Goal: Task Accomplishment & Management: Complete application form

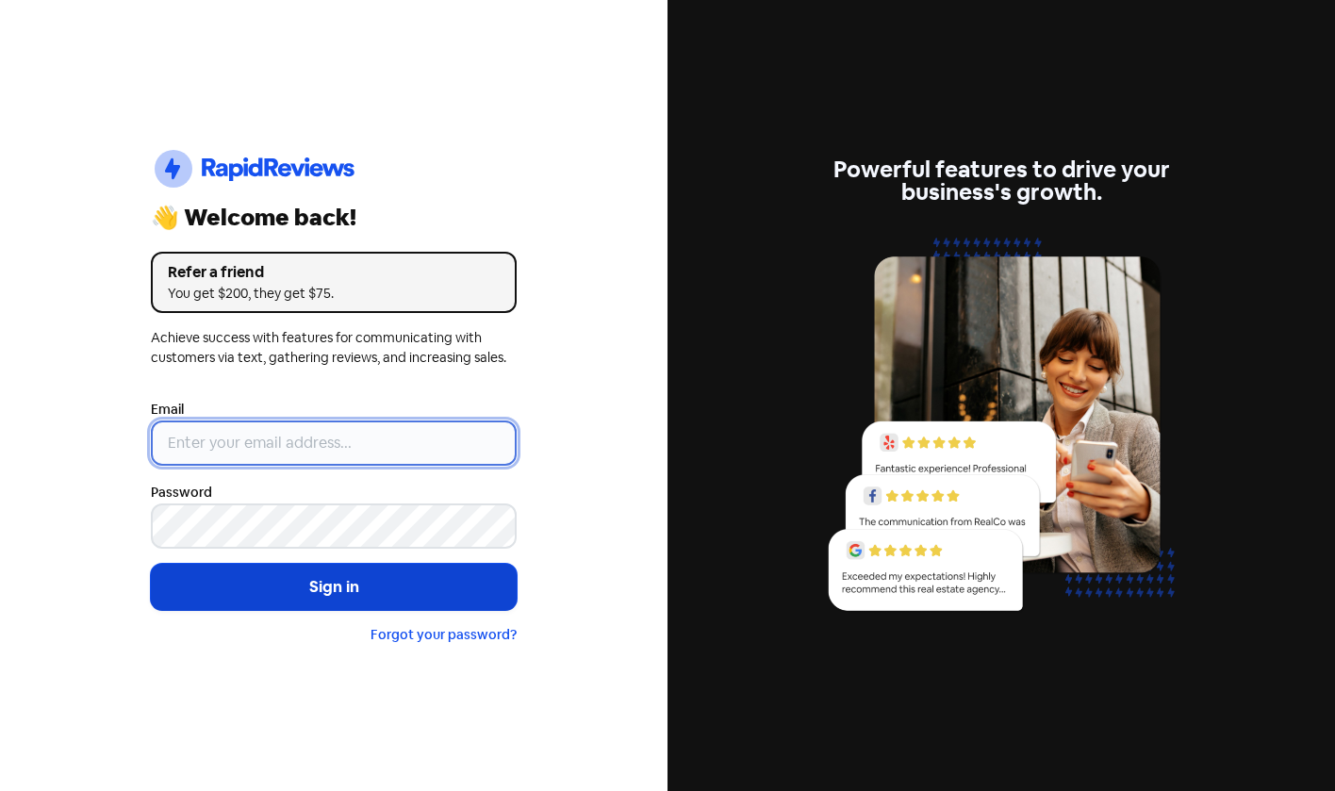
type input "[EMAIL_ADDRESS][DOMAIN_NAME]"
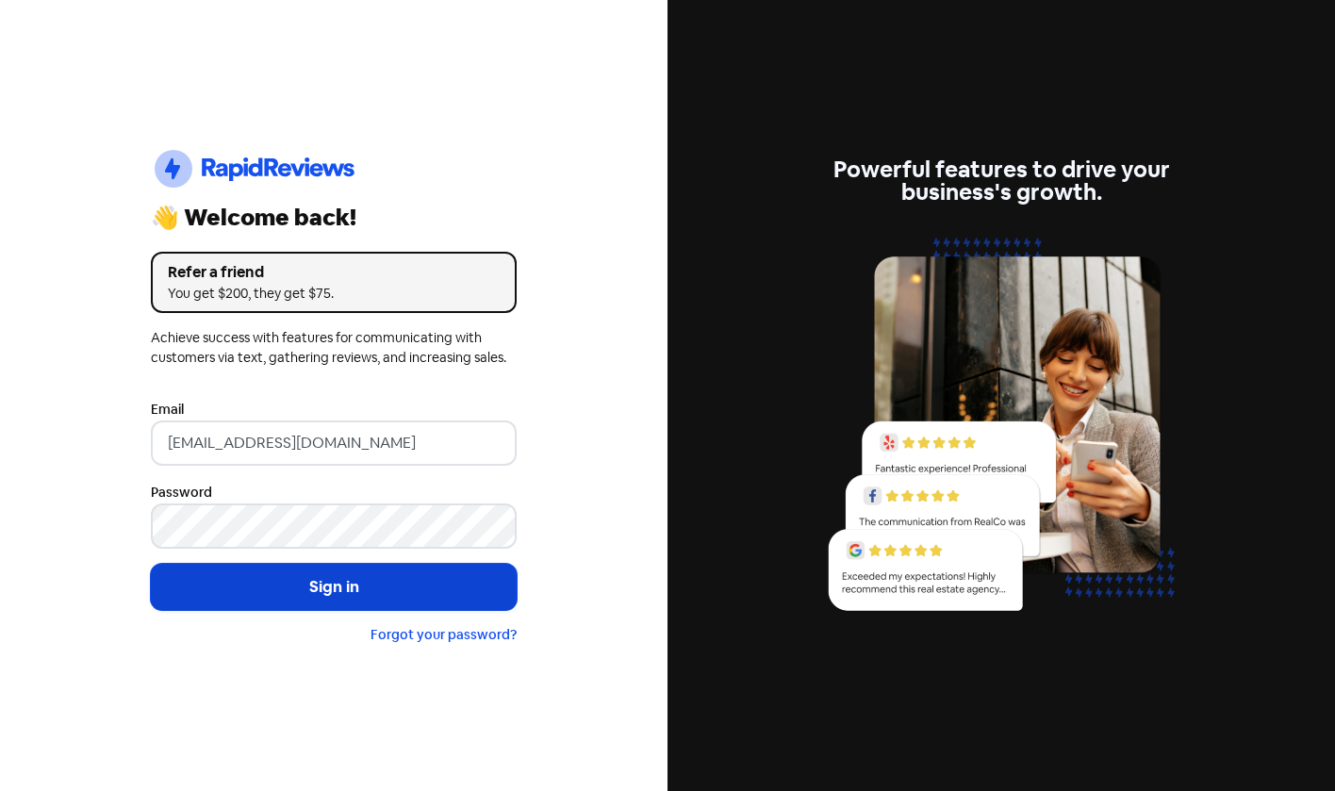
click at [299, 592] on button "Sign in" at bounding box center [334, 587] width 366 height 47
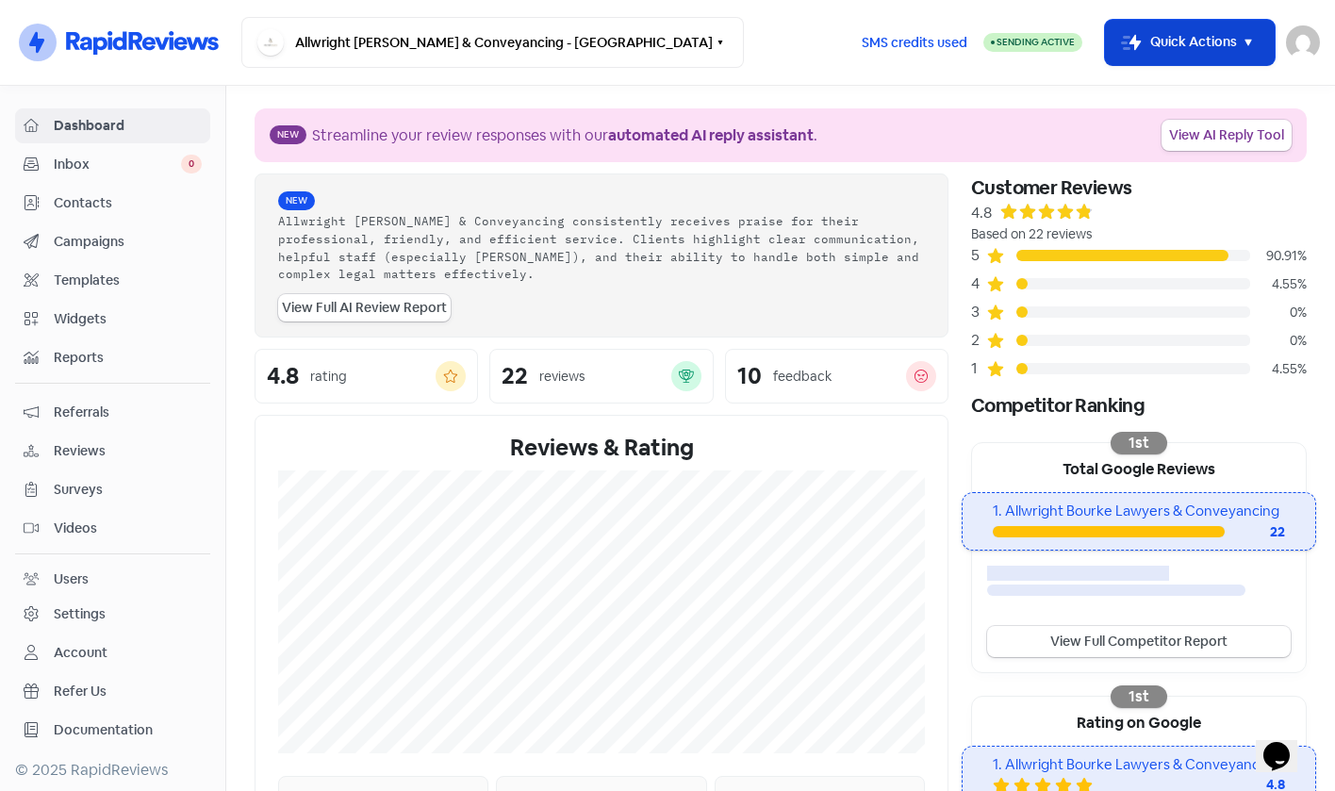
click at [1135, 52] on rect "button" at bounding box center [1131, 42] width 23 height 23
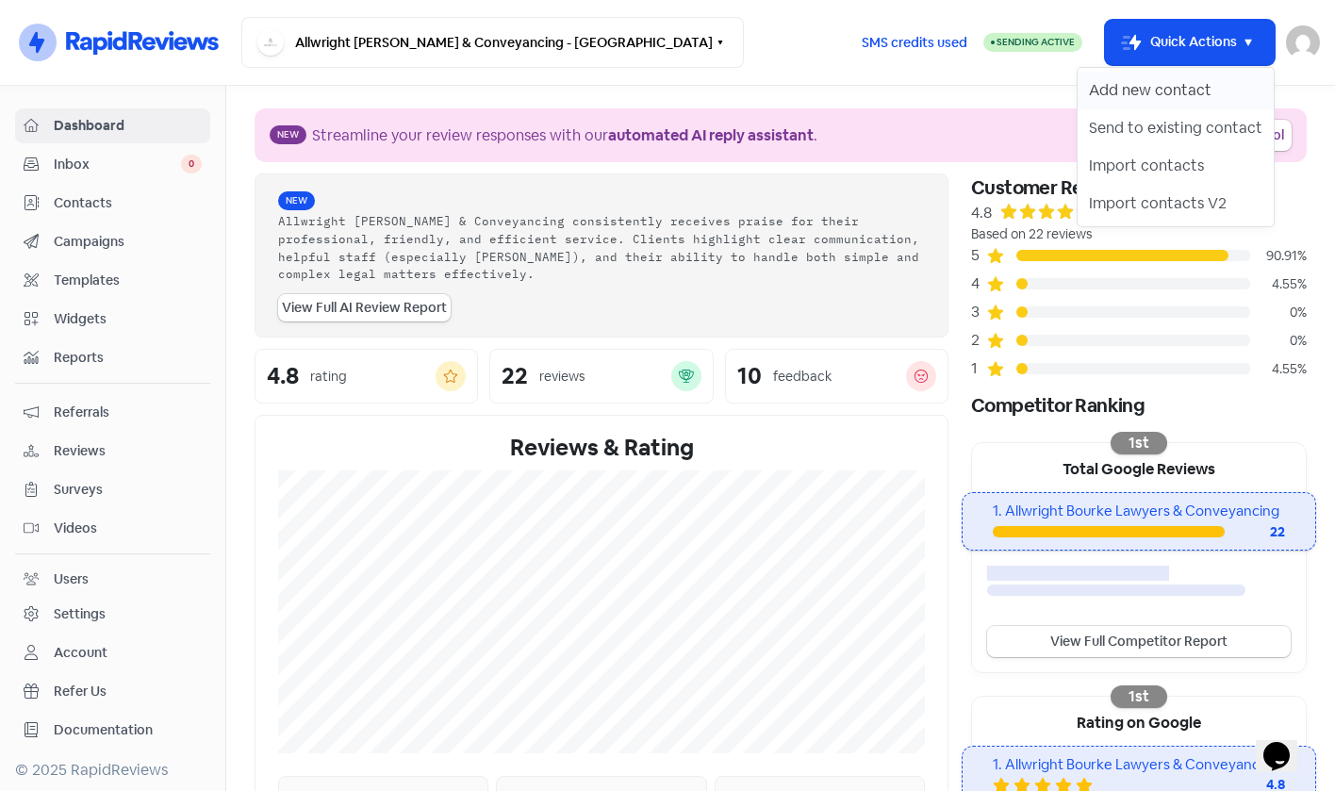
click at [1124, 89] on button "Add new contact" at bounding box center [1176, 91] width 196 height 38
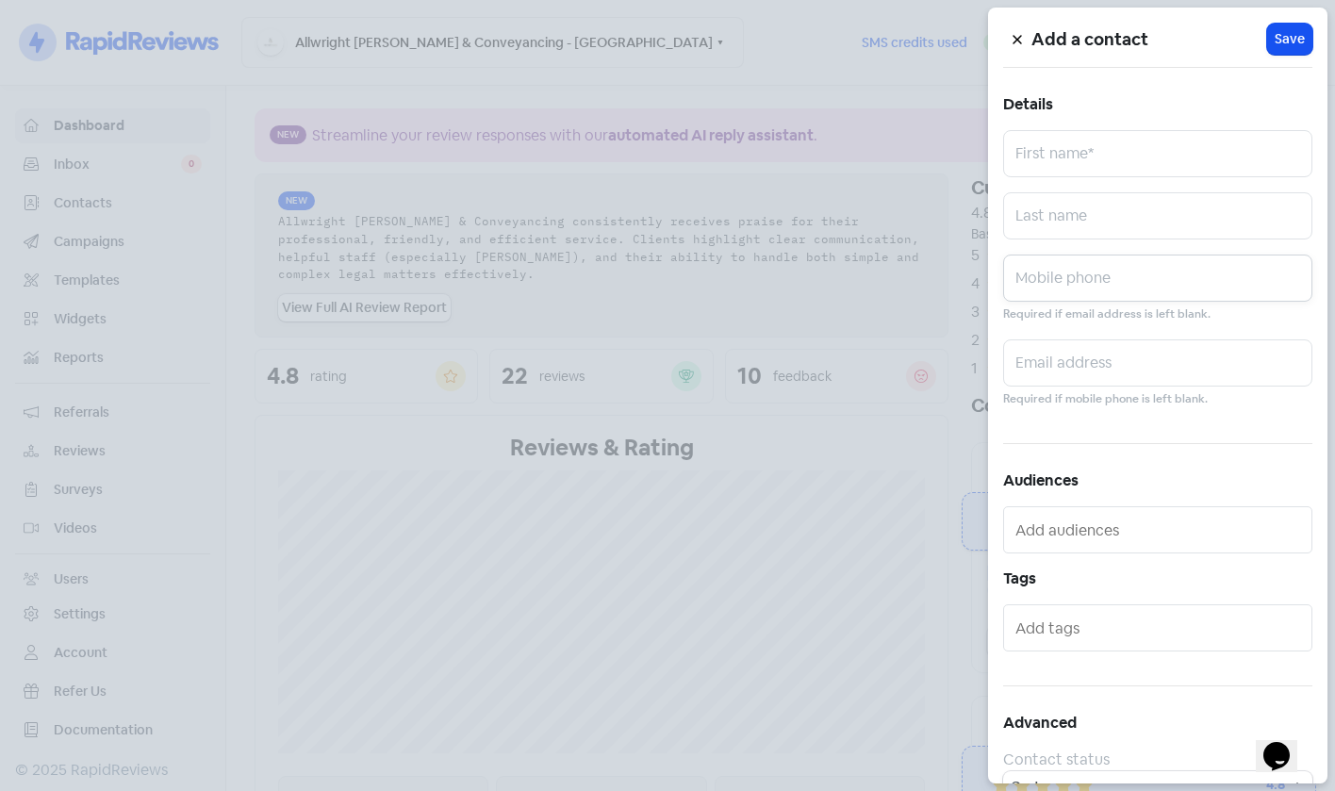
click at [1103, 272] on input "text" at bounding box center [1157, 278] width 309 height 47
paste input "0477549619"
type input "0477549619"
click at [1108, 362] on input "text" at bounding box center [1157, 363] width 309 height 47
paste input "[EMAIL_ADDRESS][DOMAIN_NAME]"
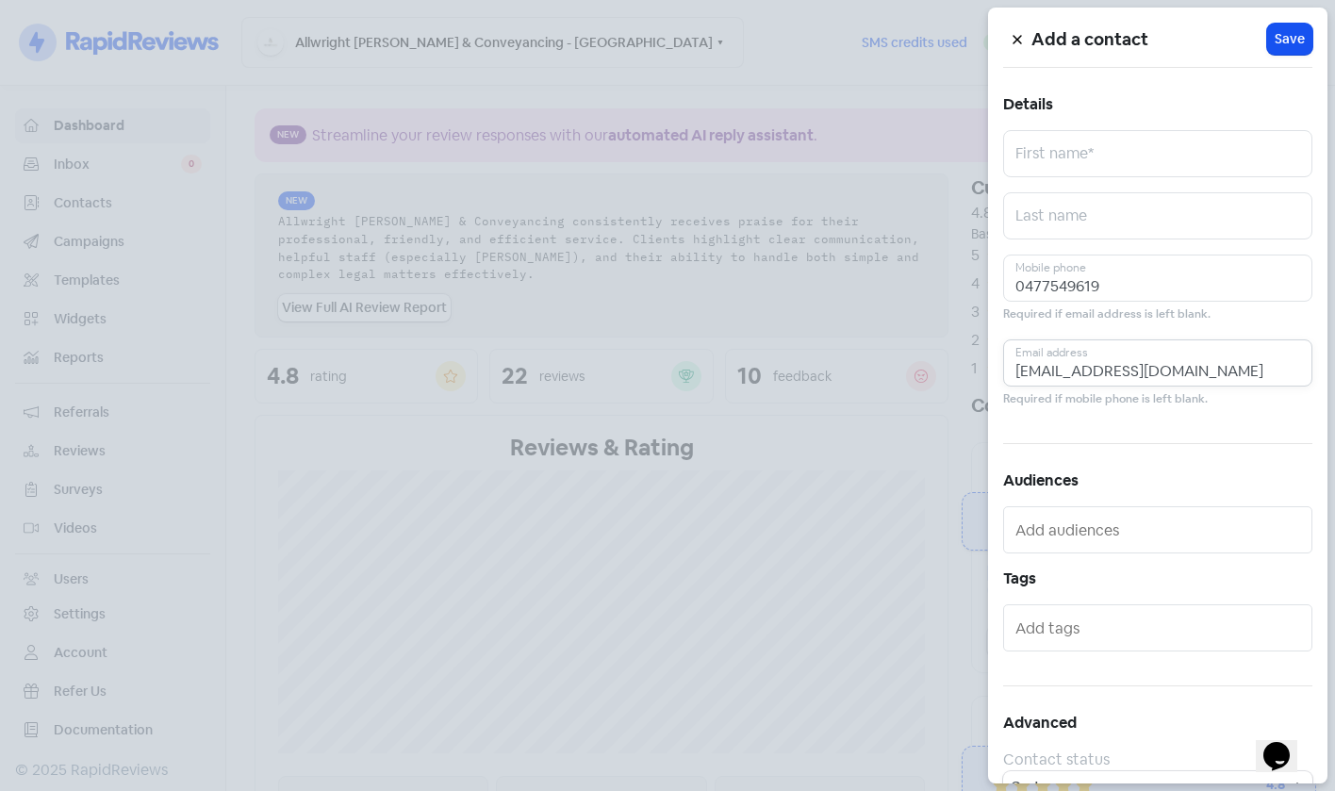
type input "[EMAIL_ADDRESS][DOMAIN_NAME]"
click at [1134, 230] on input "text" at bounding box center [1157, 215] width 309 height 47
paste input "[PERSON_NAME]"
type input "[PERSON_NAME]"
click at [1036, 158] on input "text" at bounding box center [1157, 153] width 309 height 47
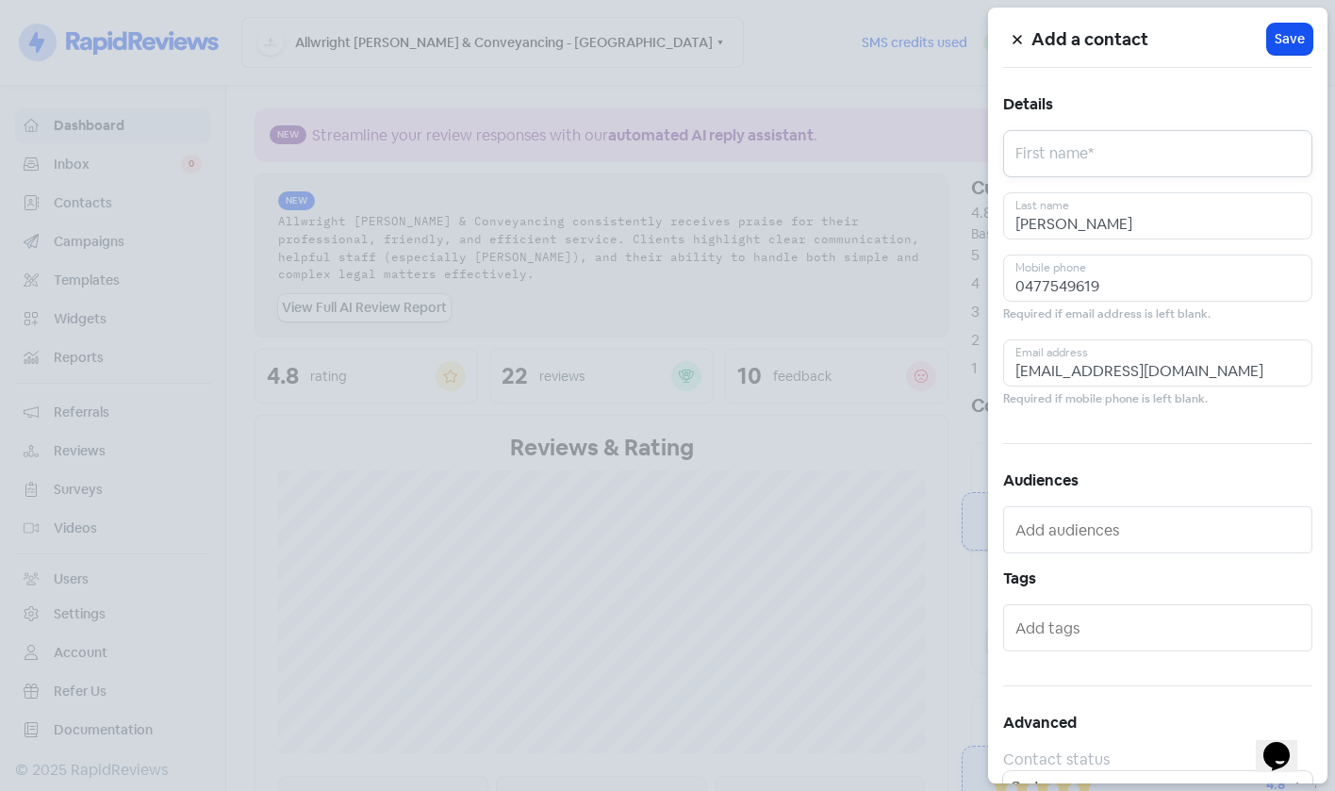
paste input "[PERSON_NAME]"
type input "[PERSON_NAME]"
click at [1275, 40] on span "Save" at bounding box center [1290, 39] width 30 height 20
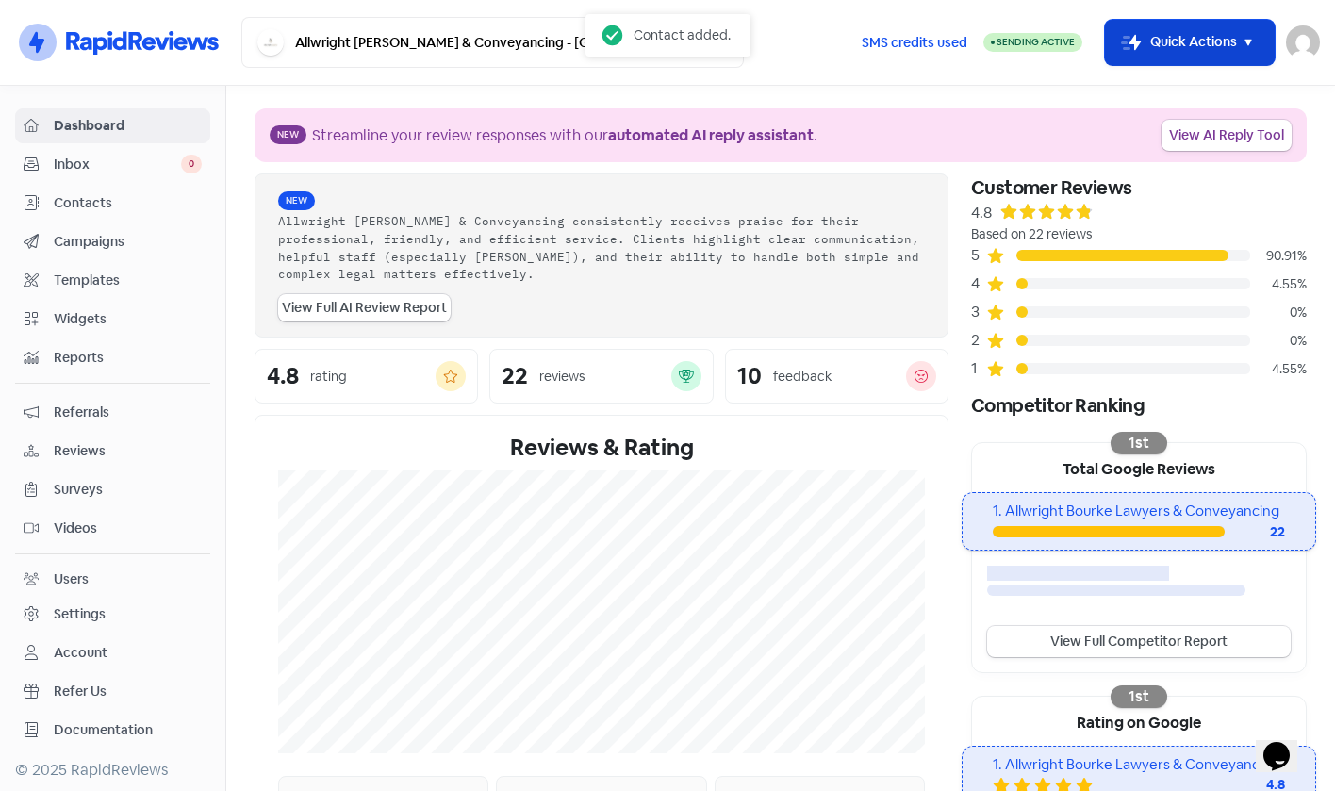
click at [1166, 43] on button "Icon For Thunder-move Quick Actions" at bounding box center [1190, 42] width 170 height 45
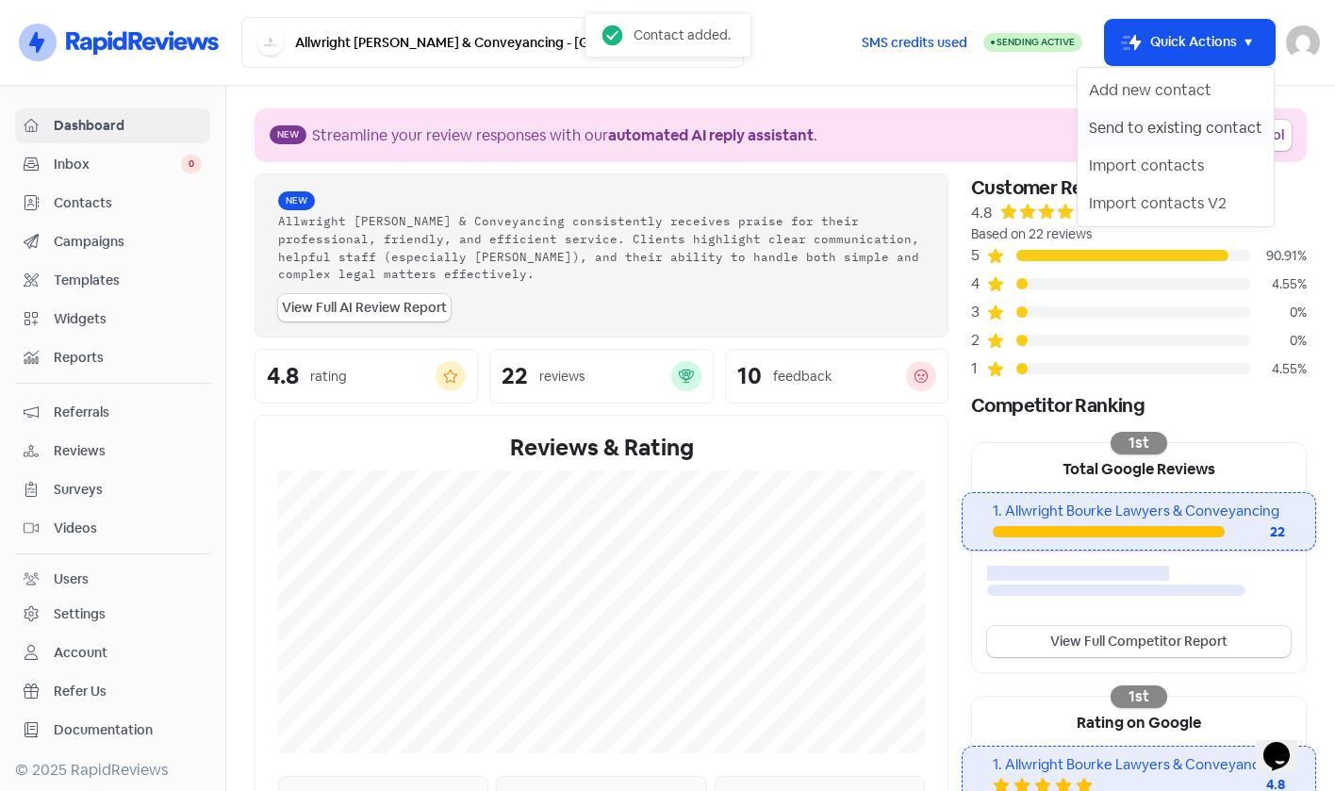
click at [1167, 130] on button "Send to existing contact" at bounding box center [1176, 128] width 196 height 38
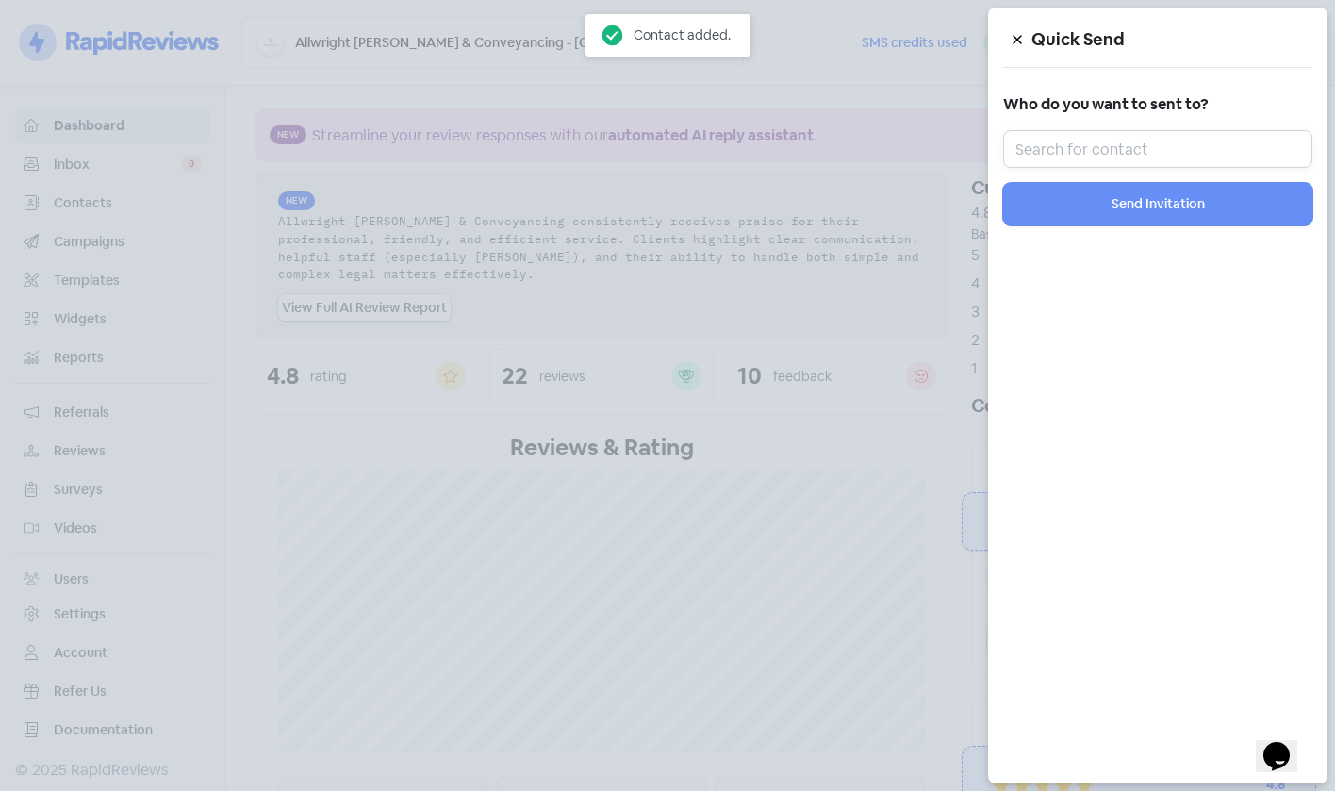
click at [1160, 138] on input "text" at bounding box center [1157, 149] width 309 height 38
paste input "[PERSON_NAME]"
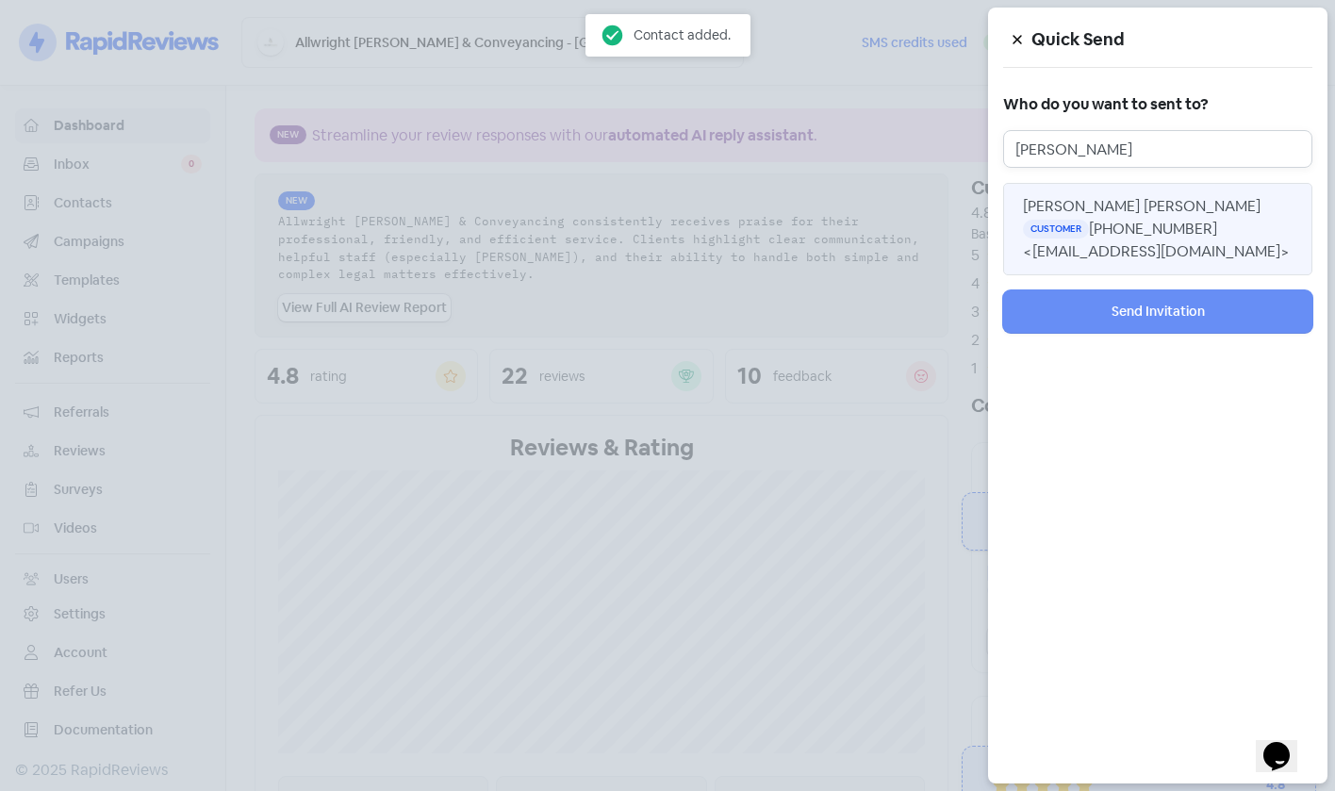
type input "[PERSON_NAME]"
click at [1147, 221] on button "[PERSON_NAME] [PERSON_NAME] Customer [PHONE_NUMBER] <[EMAIL_ADDRESS][DOMAIN_NAM…" at bounding box center [1157, 229] width 309 height 92
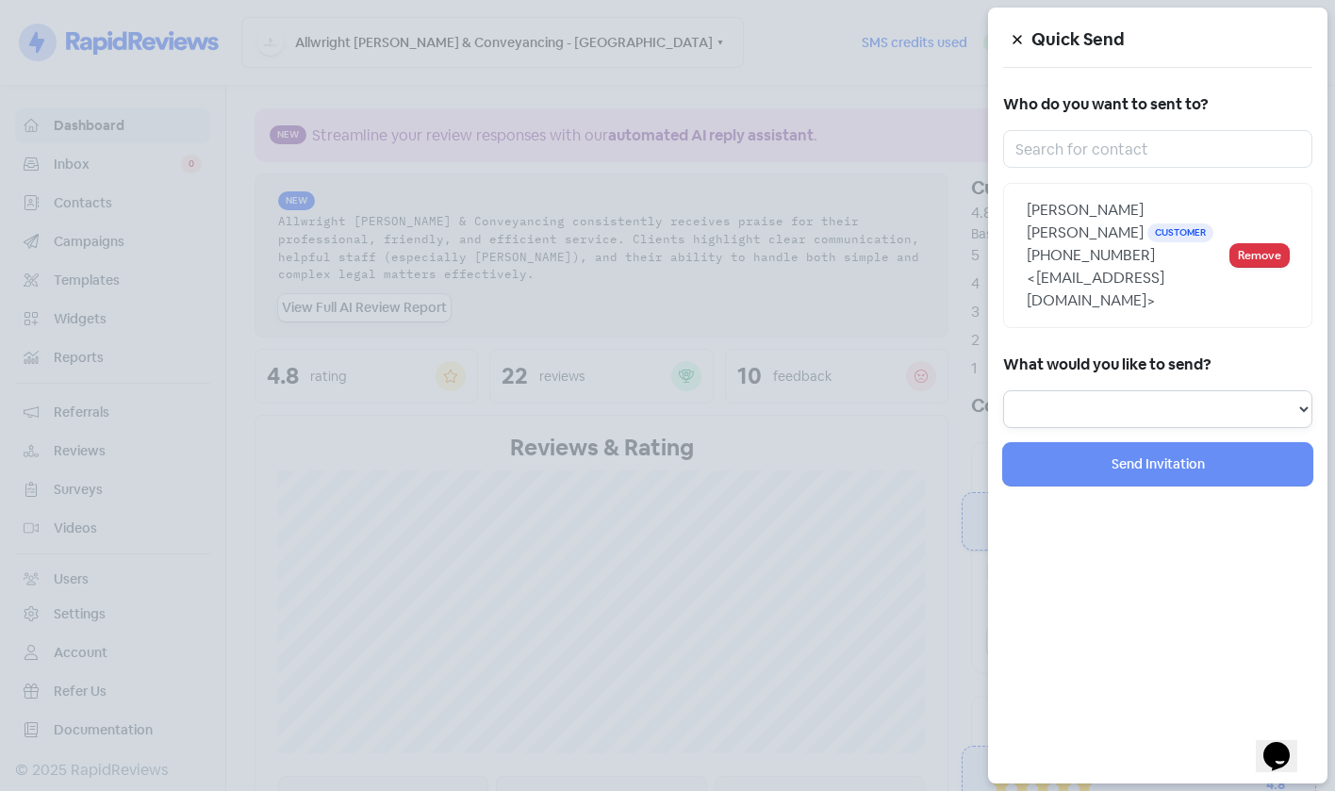
click at [1137, 393] on select "Review Invitation Referral Invitation Survey Invitation Video Invitation" at bounding box center [1157, 409] width 309 height 38
select select "review"
click at [1003, 390] on select "Review Invitation Referral Invitation Survey Invitation Video Invitation" at bounding box center [1157, 409] width 309 height 38
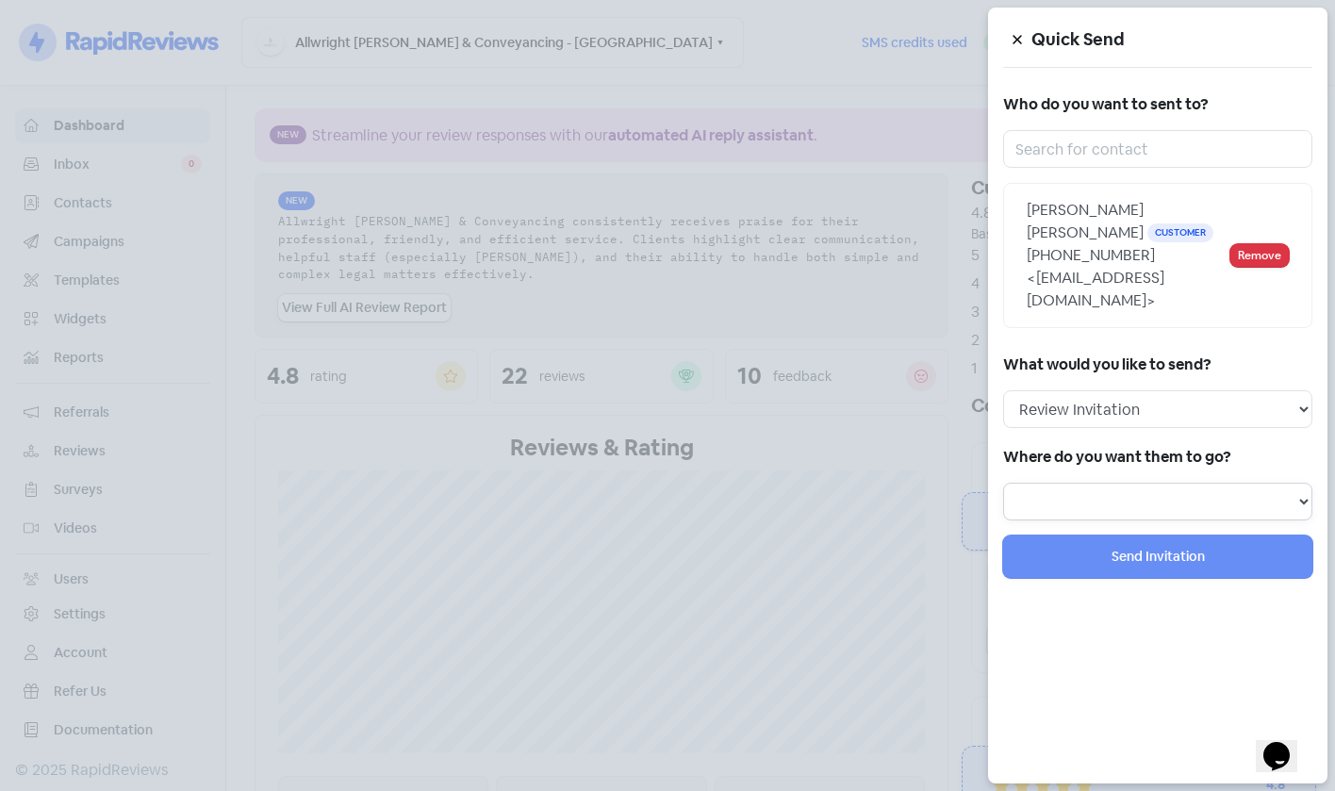
click at [1121, 483] on select at bounding box center [1157, 502] width 309 height 38
select select "450"
click at [1003, 483] on select "Review form: Client review campaign - review form Review form: Professionals re…" at bounding box center [1157, 502] width 309 height 38
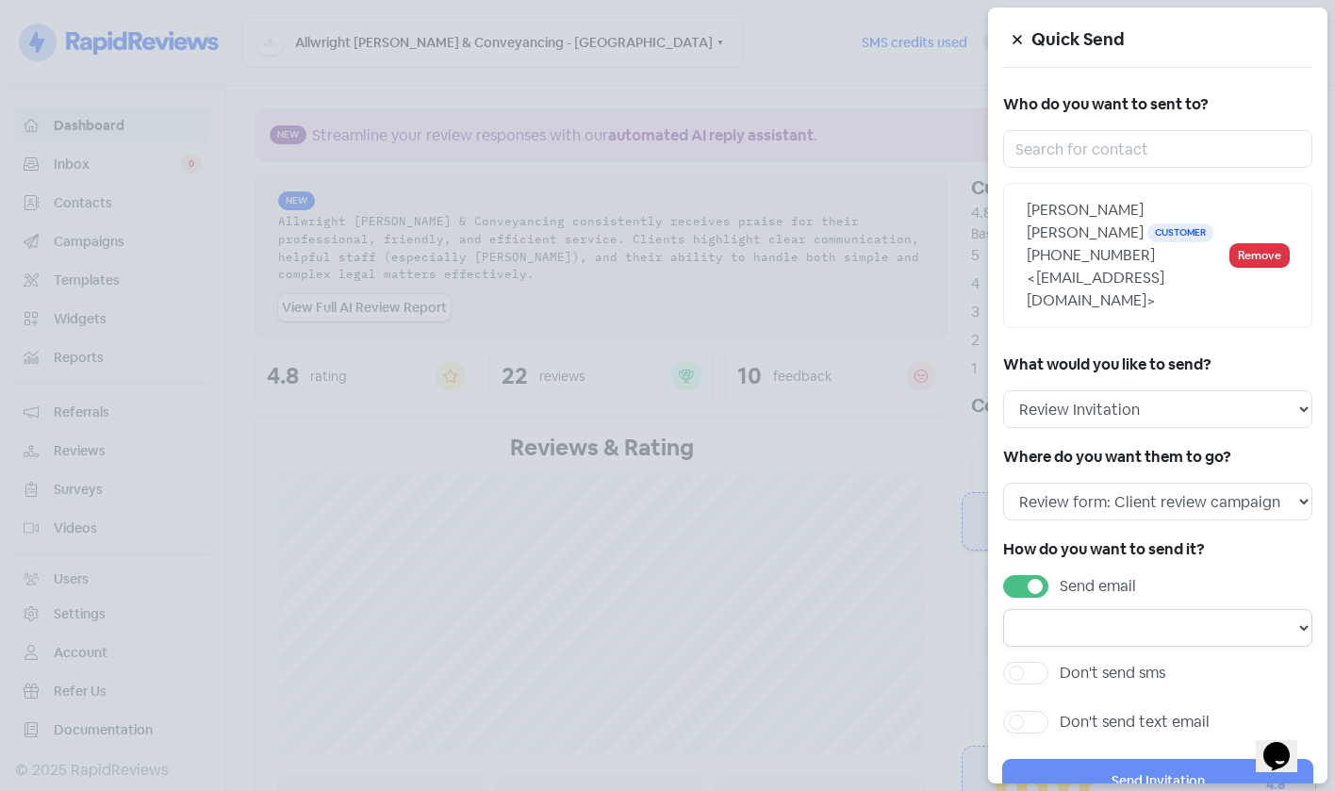
click at [1103, 609] on select "Email template: Professional first email Email template: First review email Ema…" at bounding box center [1157, 628] width 309 height 38
select select "1453"
click at [1003, 609] on select "Email template: Professional first email Email template: First review email Ema…" at bounding box center [1157, 628] width 309 height 38
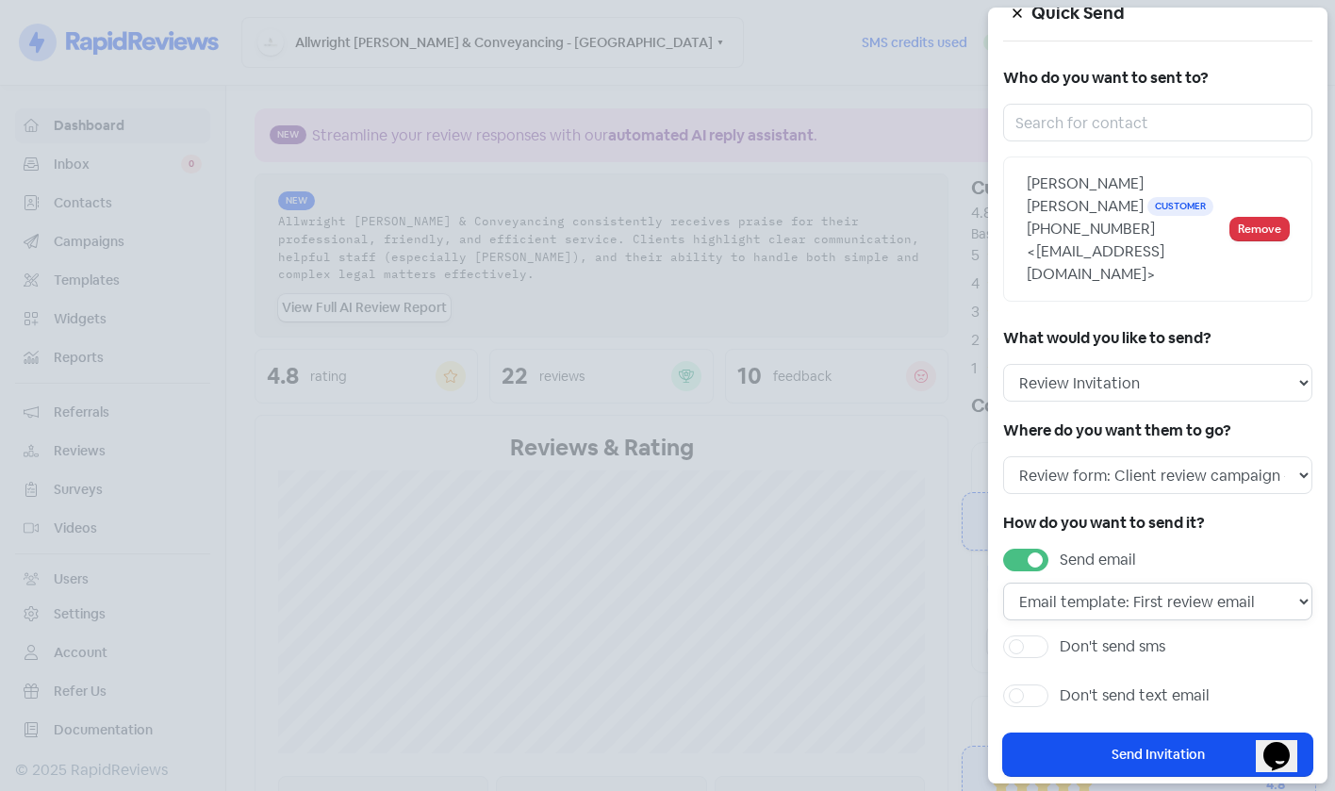
scroll to position [34, 0]
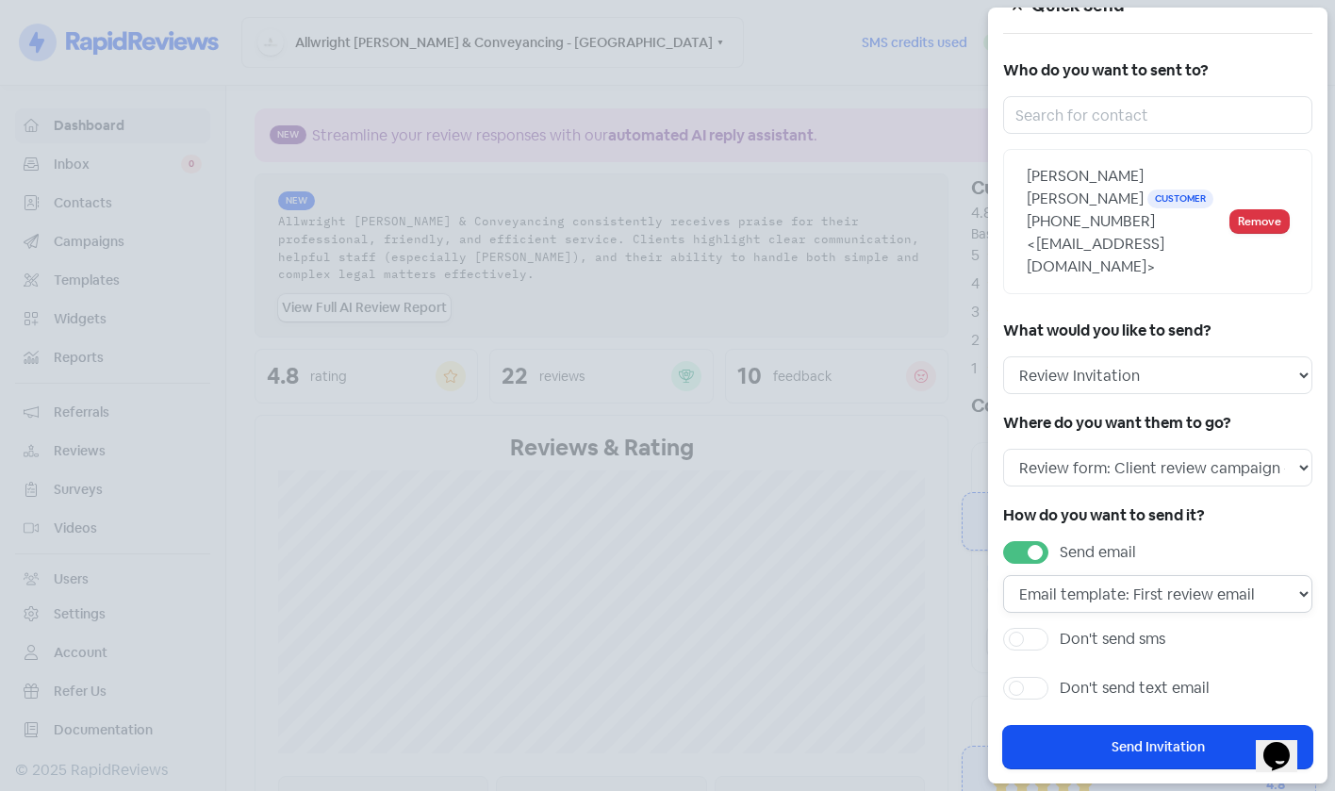
click at [1161, 575] on select "Email template: Professional first email Email template: First review email Ema…" at bounding box center [1157, 594] width 309 height 38
click at [1122, 628] on label "Don't send sms" at bounding box center [1113, 639] width 106 height 23
click at [1072, 628] on input "Don't send sms" at bounding box center [1066, 634] width 12 height 12
checkbox input "true"
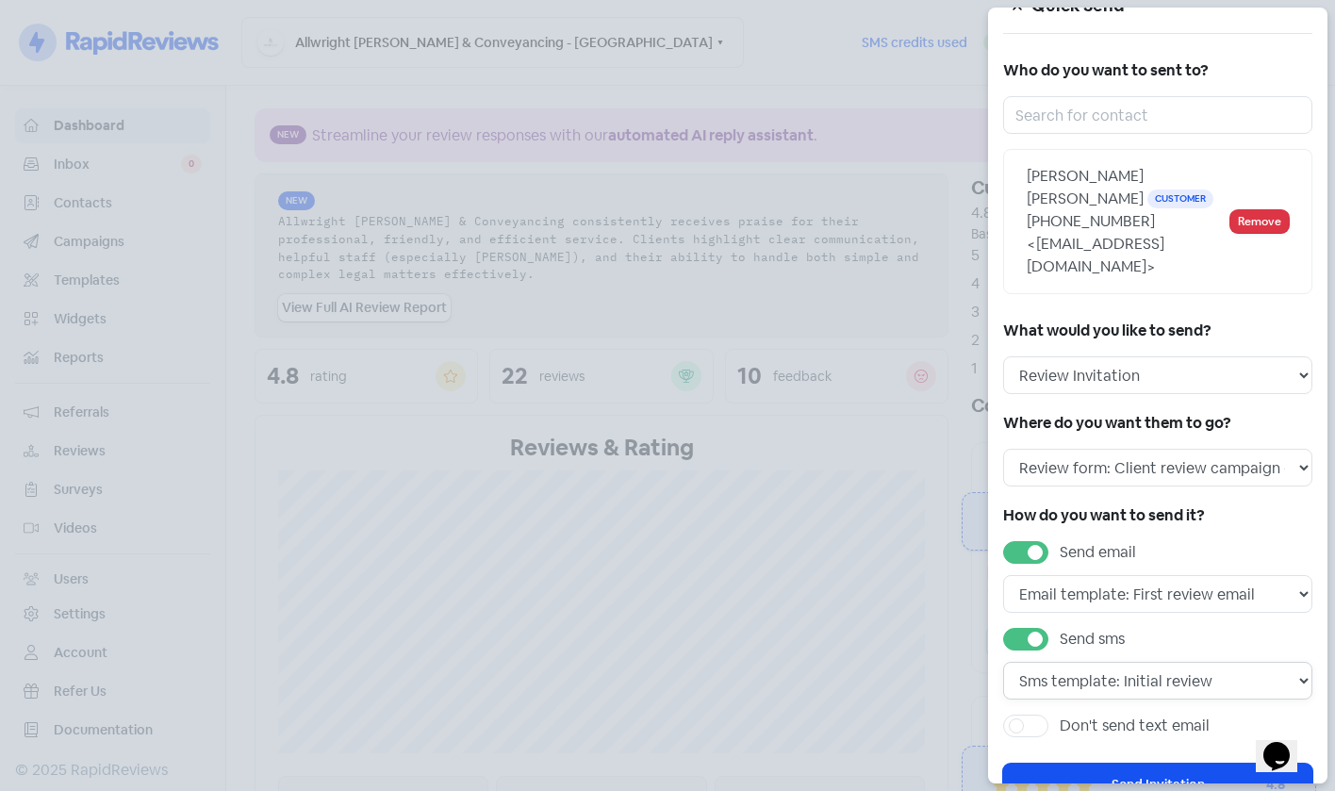
click at [1156, 662] on select "Sms template: Initial review Sms template: Professional sms Sms template: First…" at bounding box center [1157, 681] width 309 height 38
select select "717"
click at [1003, 662] on select "Sms template: Initial review Sms template: Professional sms Sms template: First…" at bounding box center [1157, 681] width 309 height 38
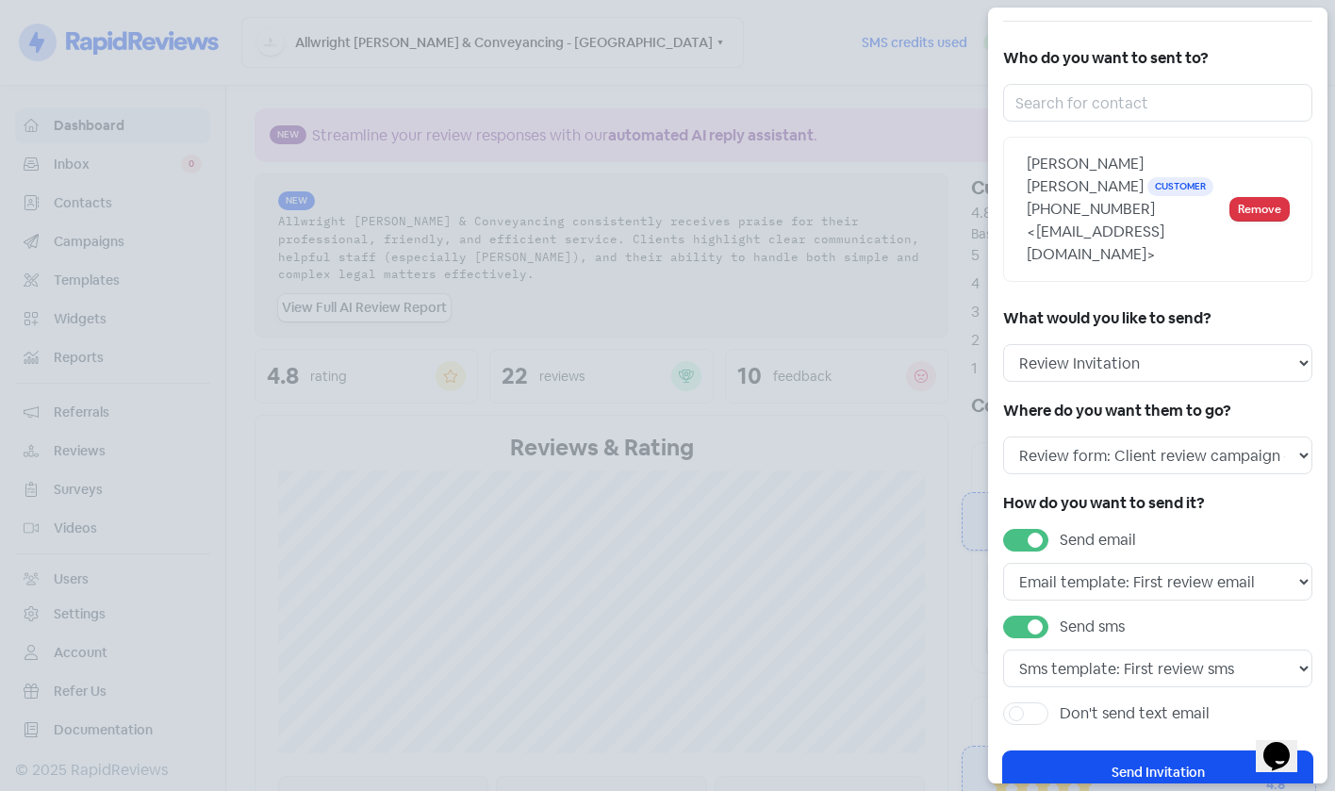
scroll to position [72, 0]
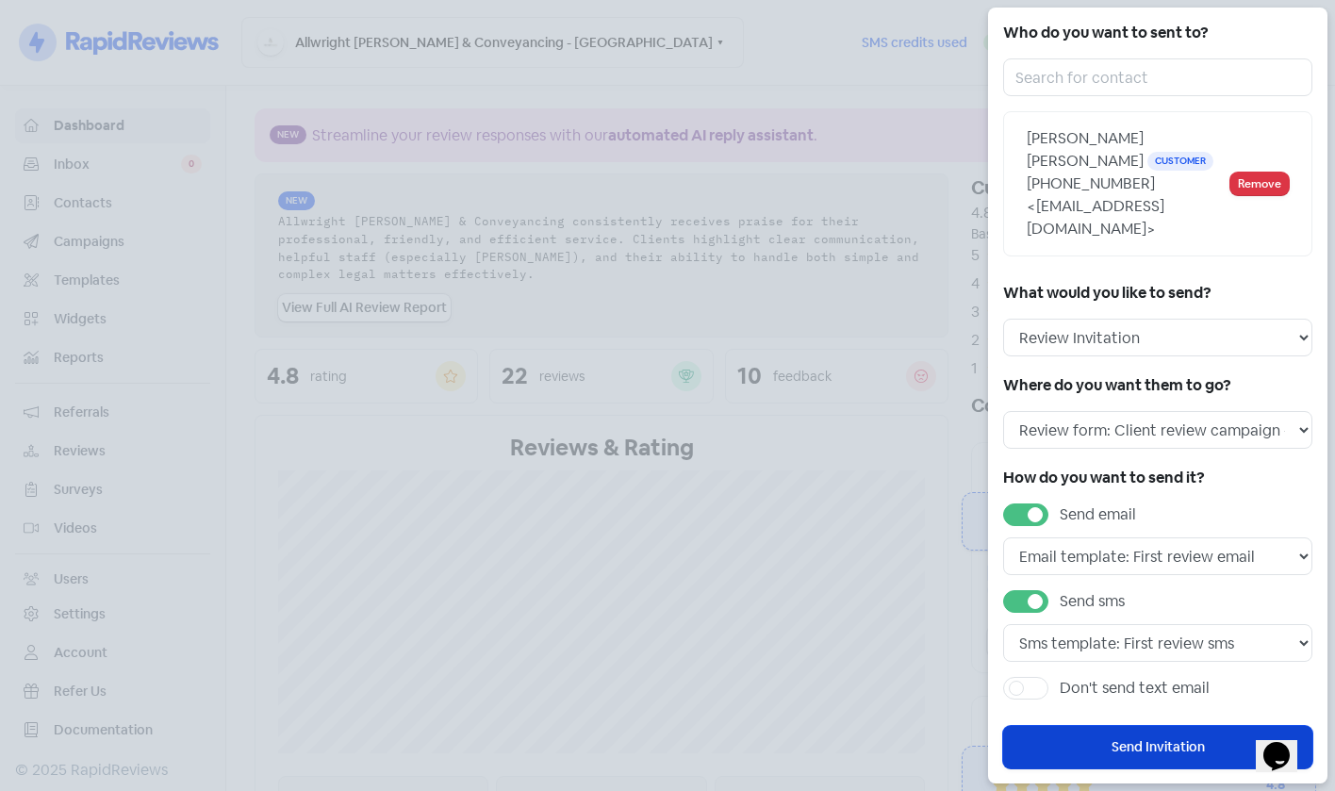
click at [1131, 726] on button "Send Invitation" at bounding box center [1157, 747] width 309 height 42
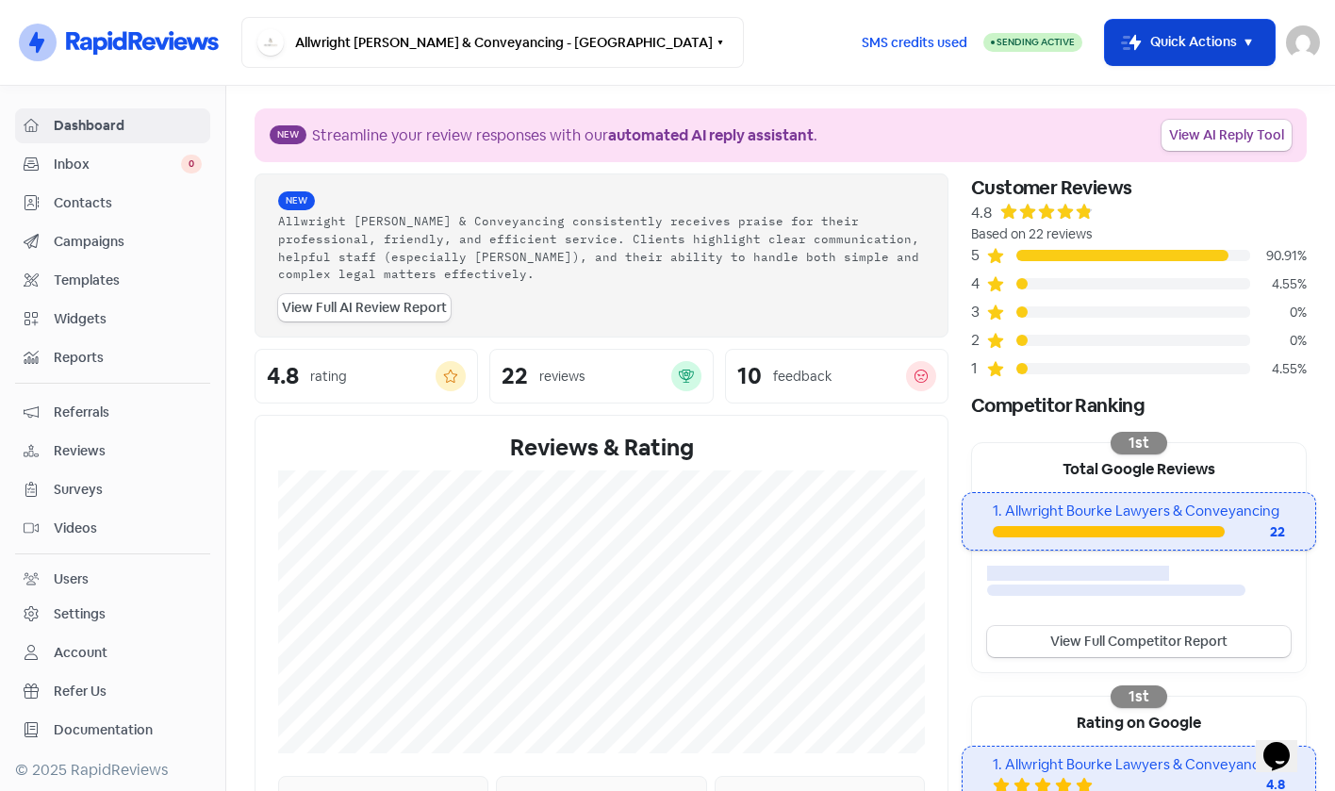
drag, startPoint x: 1175, startPoint y: 63, endPoint x: 1161, endPoint y: 55, distance: 16.5
click at [1165, 58] on button "Icon For Thunder-move Quick Actions" at bounding box center [1190, 42] width 170 height 45
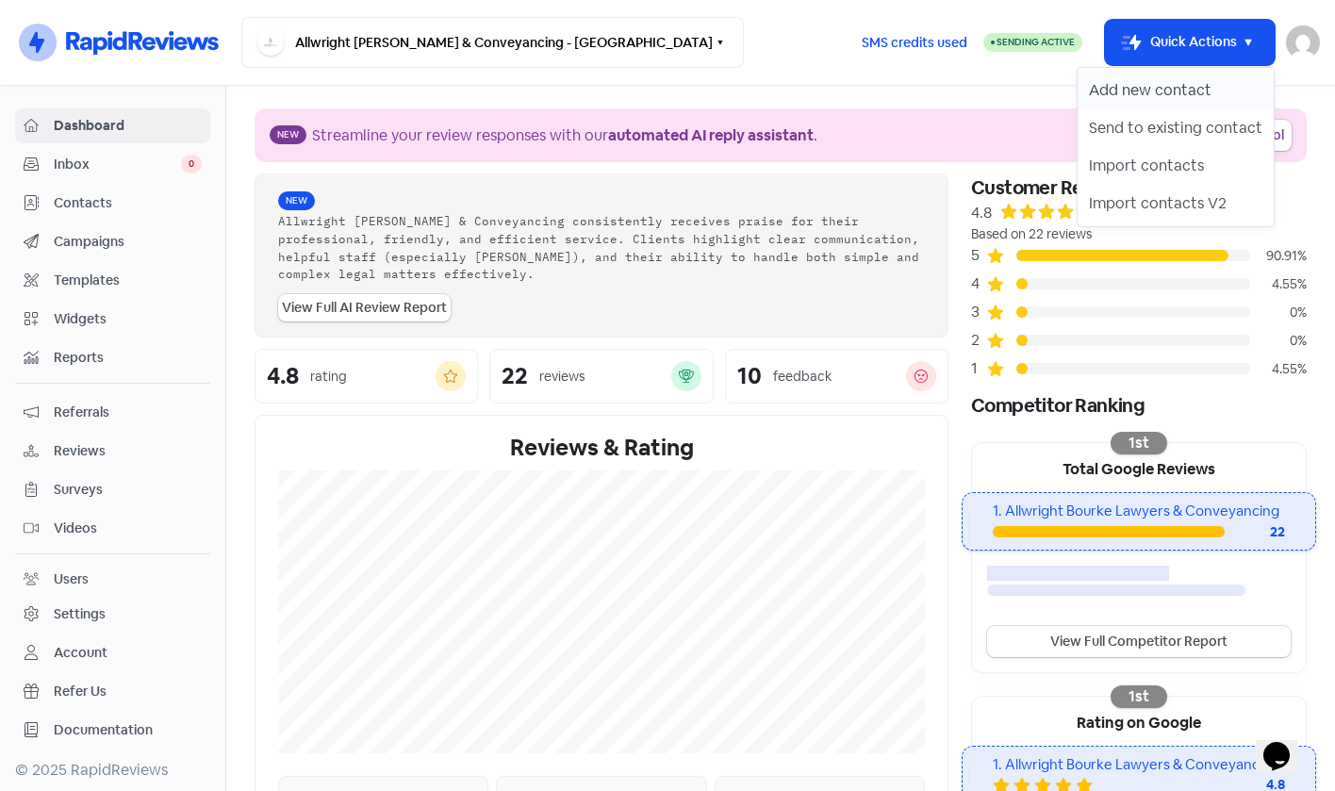
click at [1118, 95] on button "Add new contact" at bounding box center [1176, 91] width 196 height 38
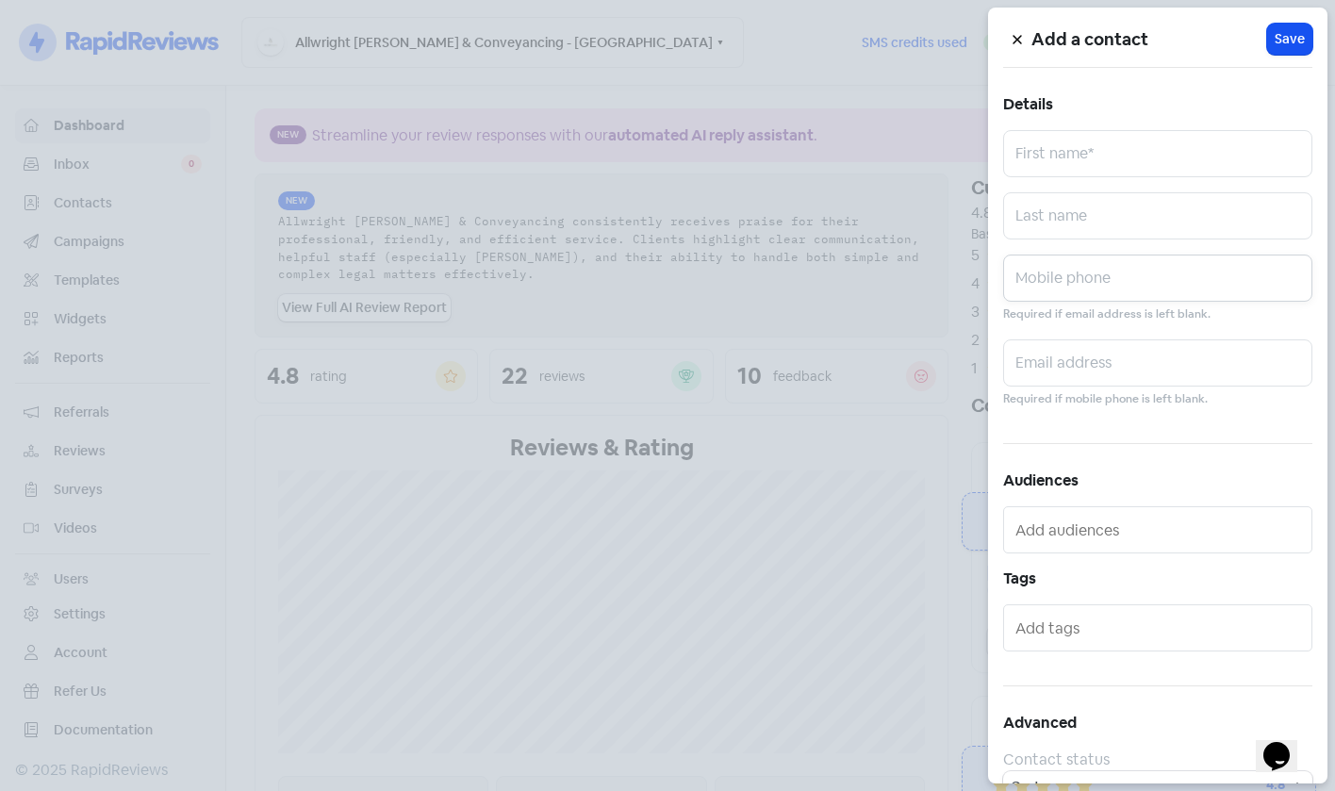
click at [1082, 289] on input "text" at bounding box center [1157, 278] width 309 height 47
paste input "0447219618"
type input "0447219618"
click at [1099, 366] on input "text" at bounding box center [1157, 363] width 309 height 47
paste input "[PERSON_NAME][EMAIL_ADDRESS][DOMAIN_NAME]"
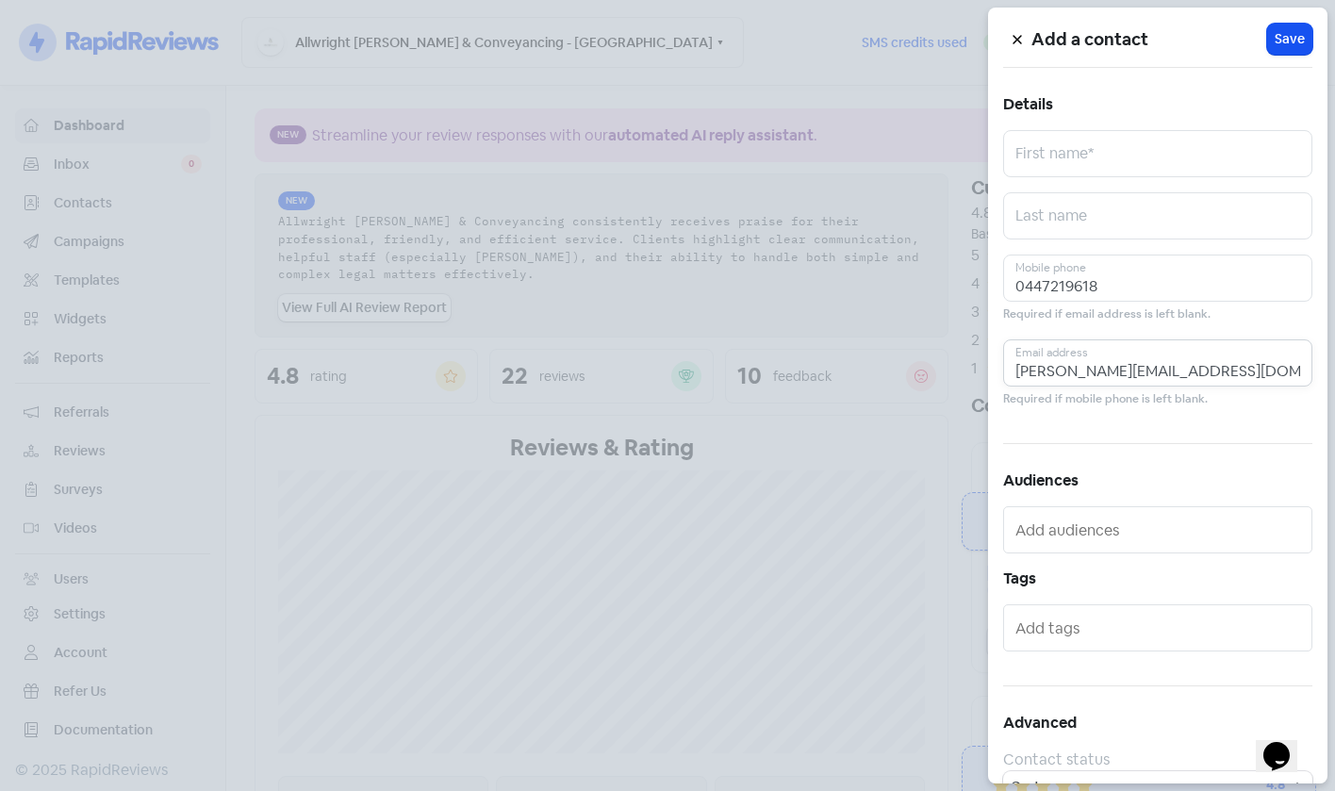
type input "[PERSON_NAME][EMAIL_ADDRESS][DOMAIN_NAME]"
click at [1060, 219] on input "text" at bounding box center [1157, 215] width 309 height 47
paste input "[PERSON_NAME]"
type input "[PERSON_NAME]"
drag, startPoint x: 1069, startPoint y: 157, endPoint x: 1135, endPoint y: 121, distance: 74.3
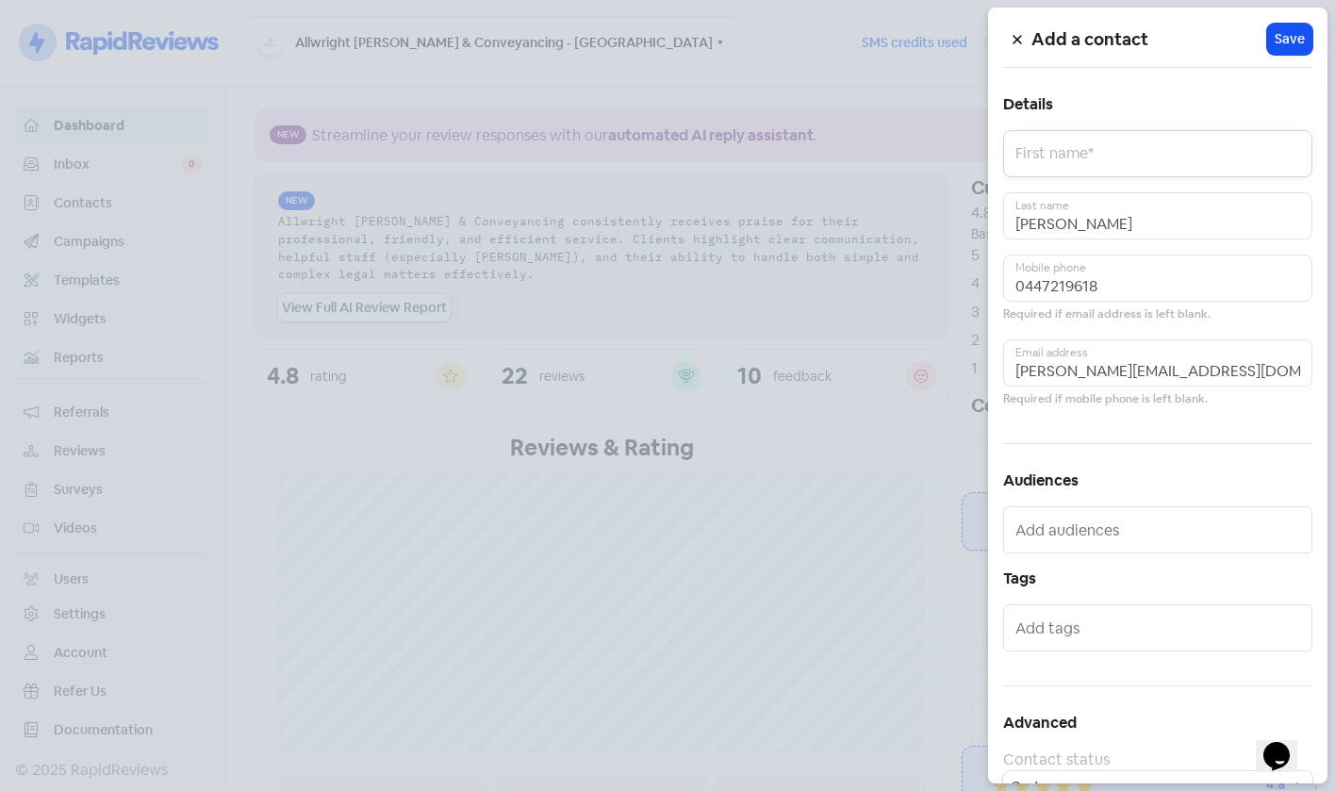
click at [1070, 157] on input "text" at bounding box center [1157, 153] width 309 height 47
paste input "[PERSON_NAME]"
type input "[PERSON_NAME]"
click at [1275, 41] on span "Save" at bounding box center [1290, 39] width 30 height 20
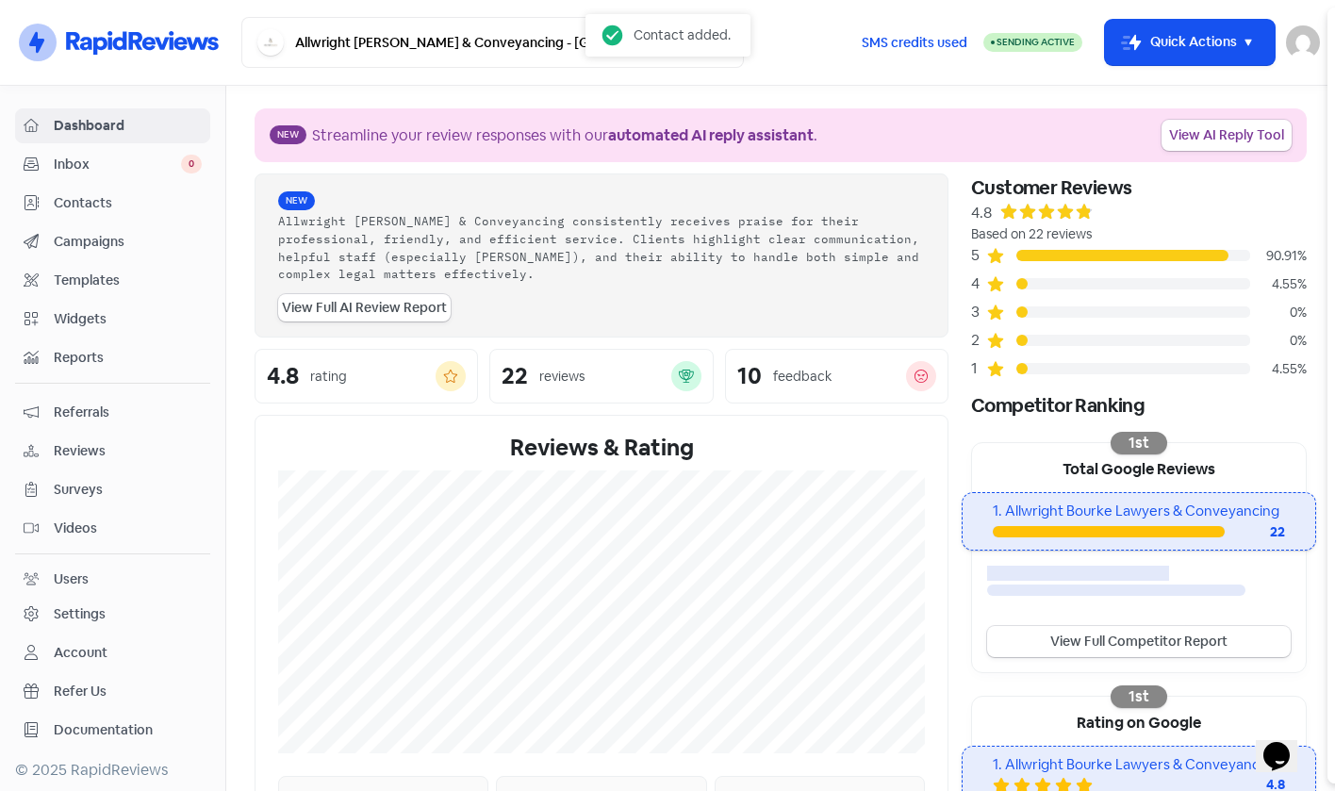
click at [1210, 790] on div "Add a contact Icon For Loading Save Details [PERSON_NAME] First name* [PERSON_N…" at bounding box center [667, 791] width 1335 height 0
click at [1159, 44] on button "Icon For Thunder-move Quick Actions" at bounding box center [1190, 42] width 170 height 45
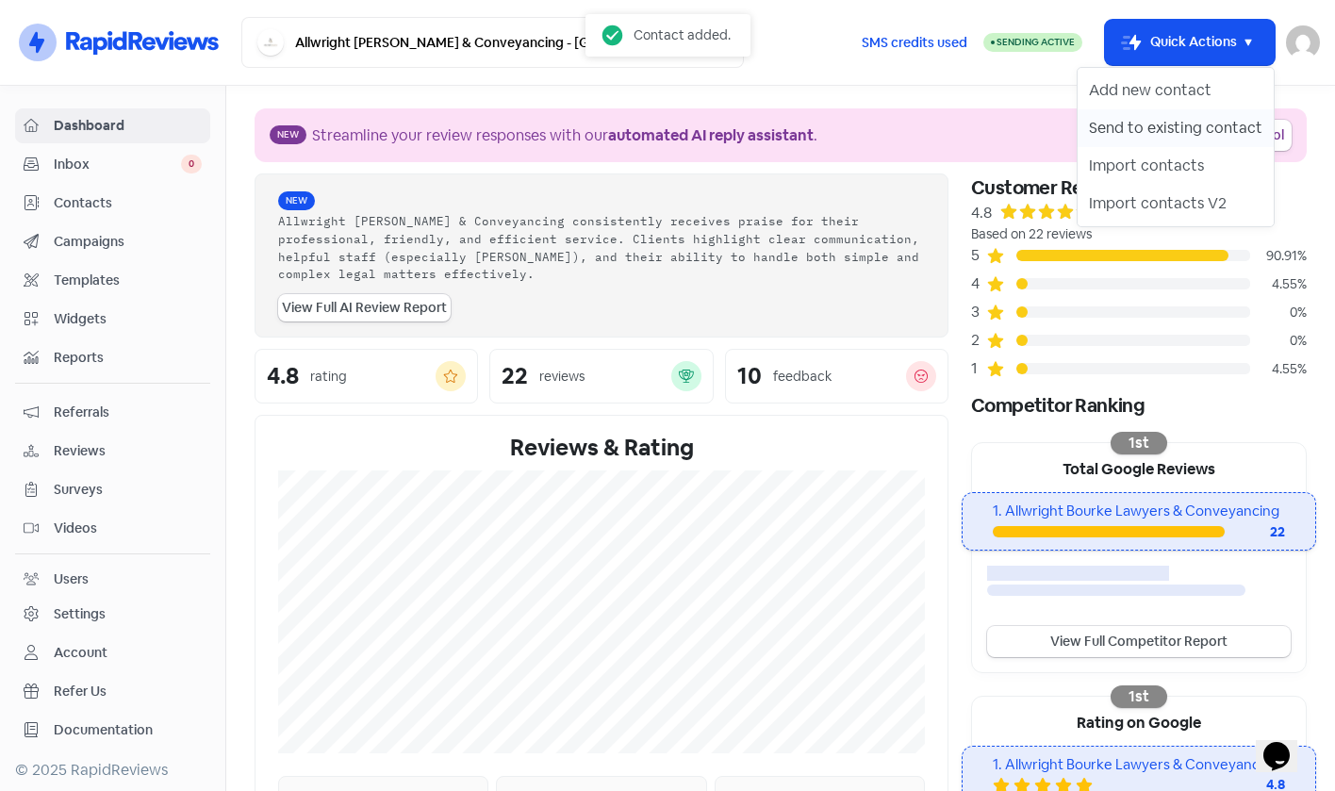
click at [1157, 115] on button "Send to existing contact" at bounding box center [1176, 128] width 196 height 38
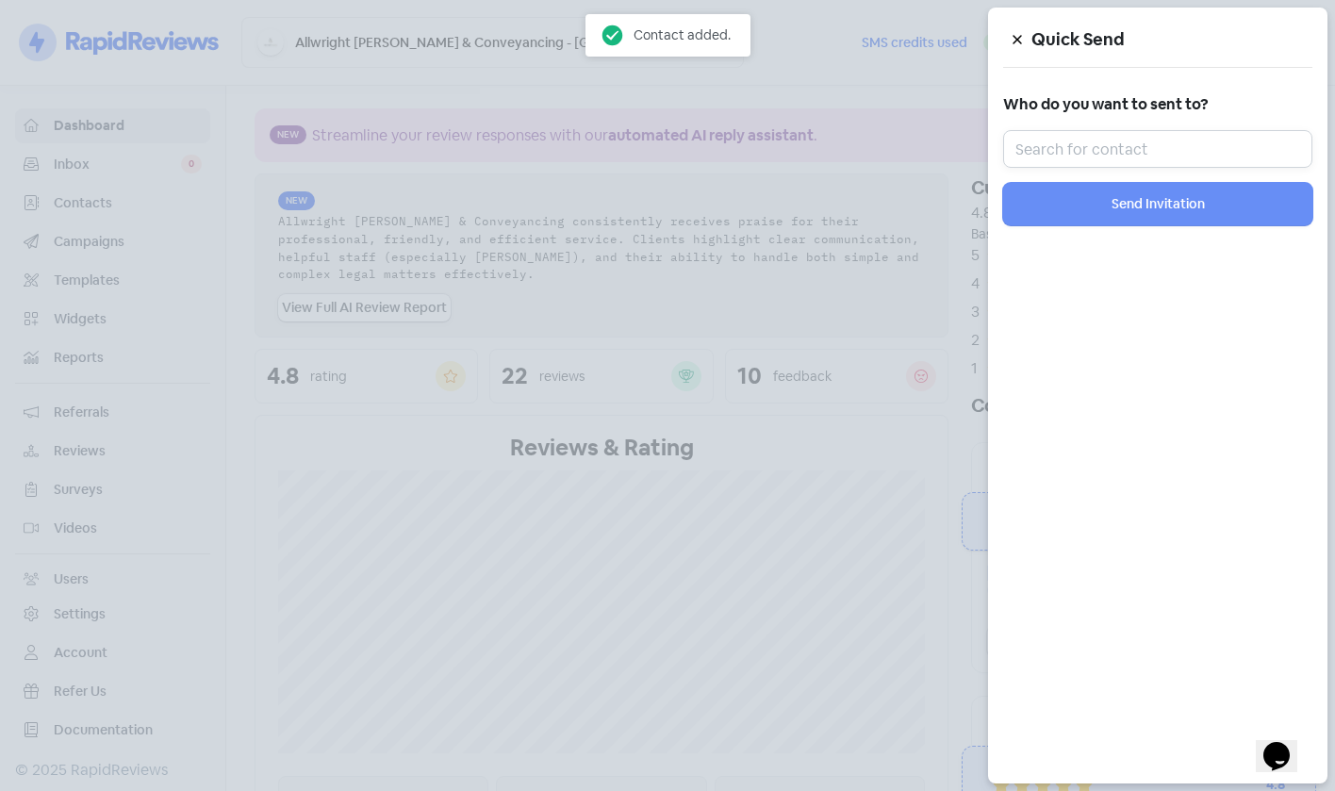
click at [1173, 130] on input "text" at bounding box center [1157, 149] width 309 height 38
paste input "[PERSON_NAME]"
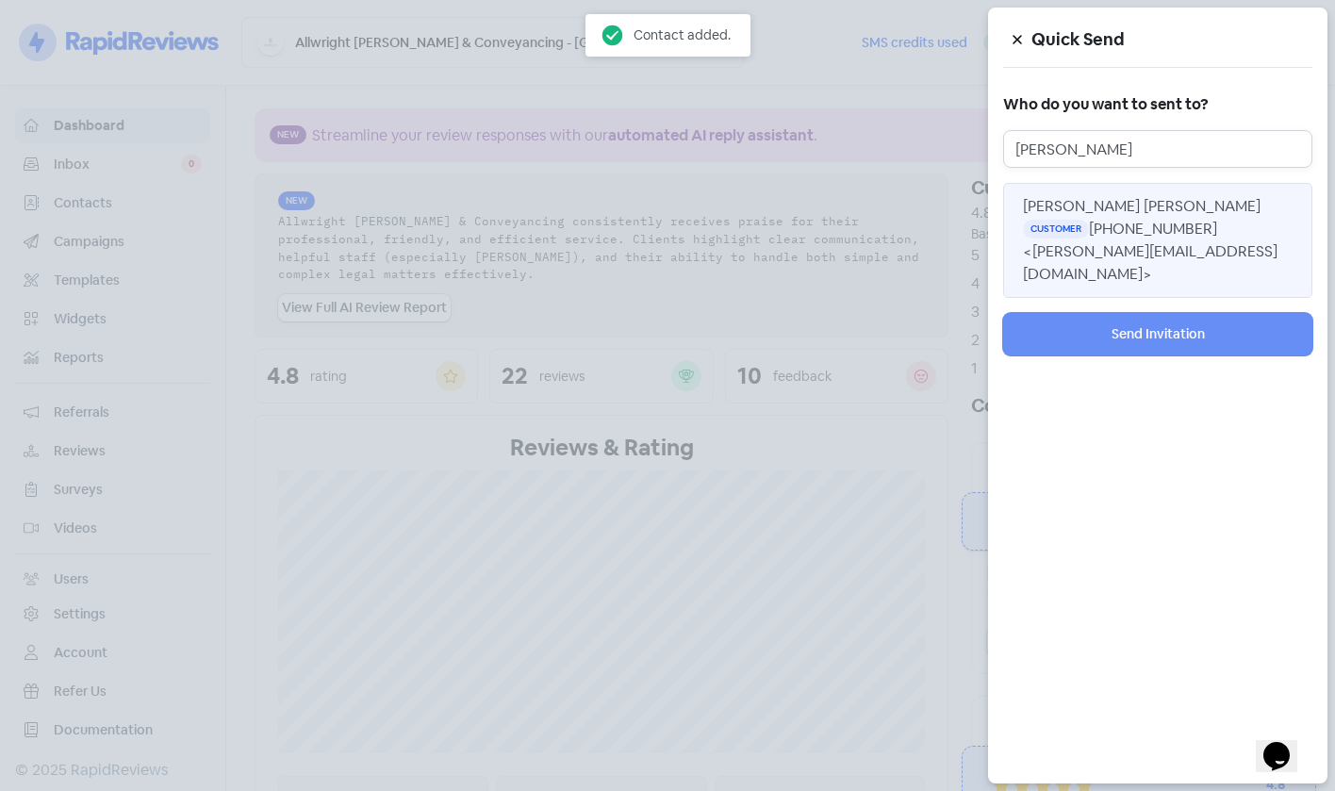
type input "[PERSON_NAME]"
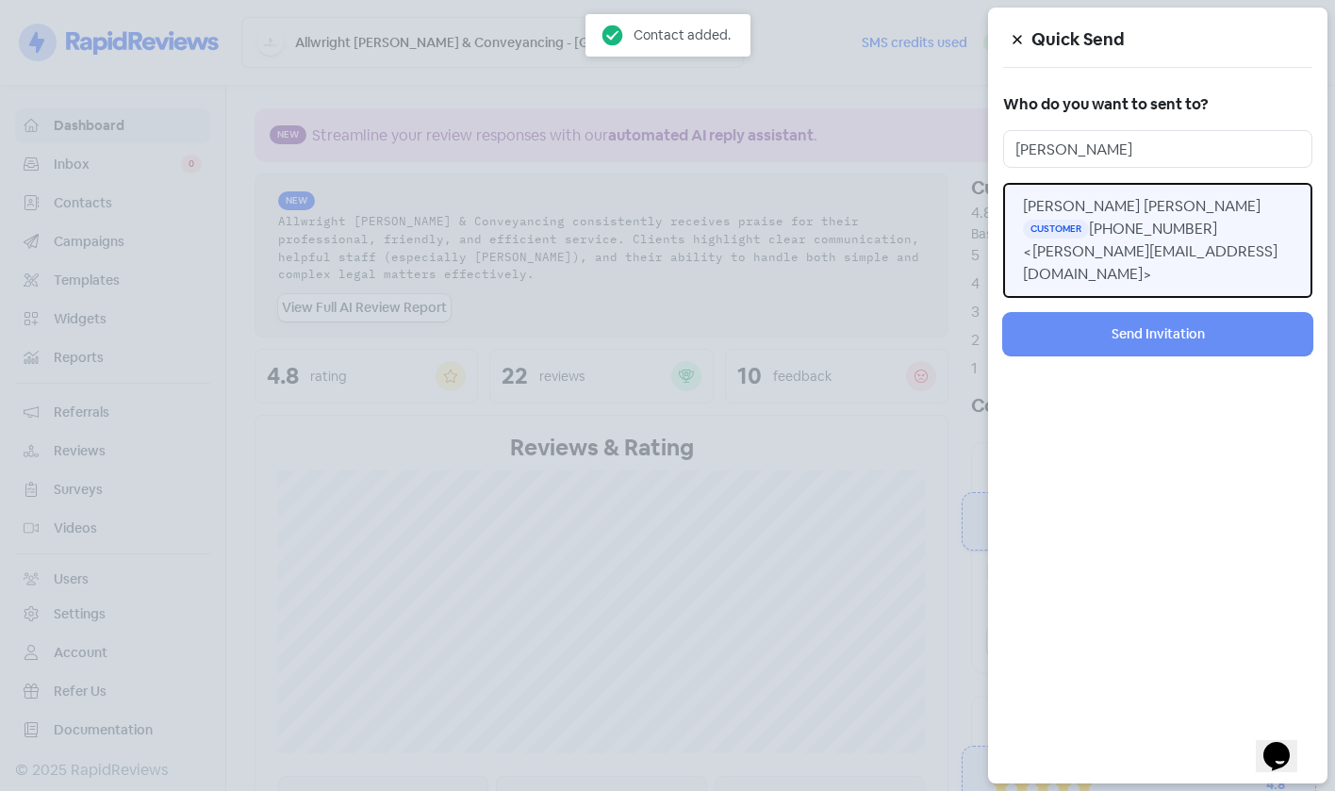
click at [1130, 217] on button "[PERSON_NAME] [PERSON_NAME] Customer [PHONE_NUMBER] <[PERSON_NAME][EMAIL_ADDRES…" at bounding box center [1157, 240] width 309 height 115
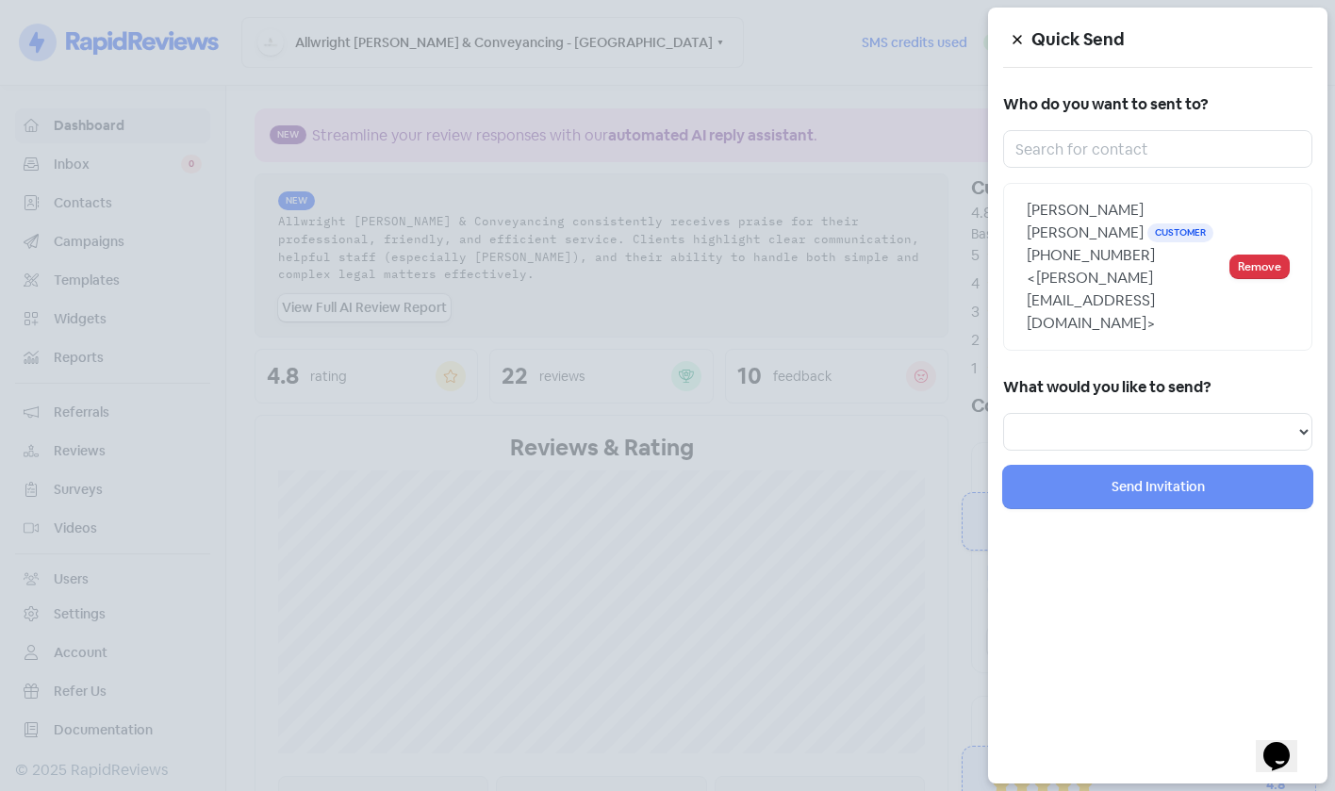
drag, startPoint x: 1108, startPoint y: 383, endPoint x: 1101, endPoint y: 422, distance: 40.3
click at [1108, 384] on div "What would you like to send? Review Invitation Referral Invitation Survey Invit…" at bounding box center [1157, 411] width 309 height 77
click at [1101, 422] on select "Review Invitation Referral Invitation Survey Invitation Video Invitation" at bounding box center [1157, 432] width 309 height 38
select select "review"
click at [1003, 413] on select "Review Invitation Referral Invitation Survey Invitation Video Invitation" at bounding box center [1157, 432] width 309 height 38
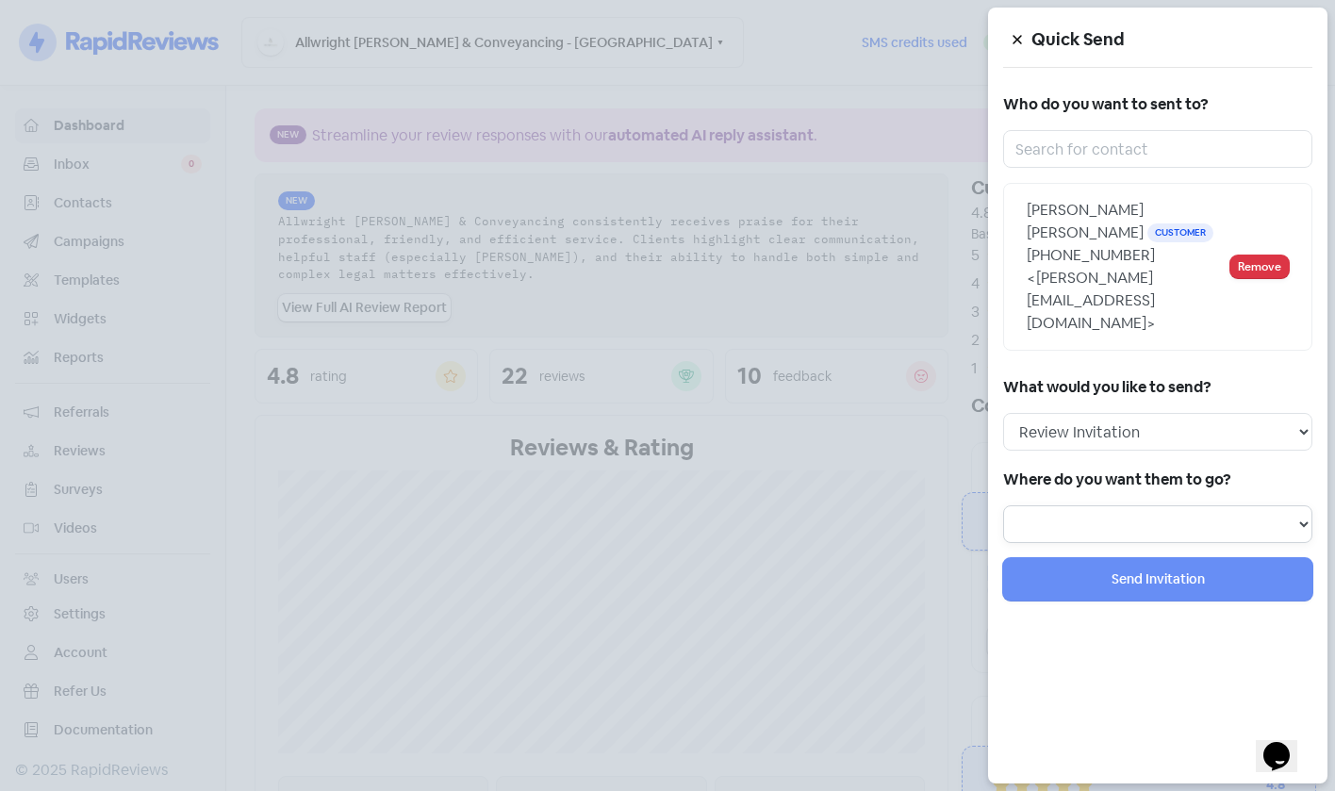
click at [1070, 511] on select at bounding box center [1157, 524] width 309 height 38
click at [1067, 510] on select at bounding box center [1157, 524] width 309 height 38
click at [1092, 516] on select "Review form: Client review campaign - review form Review form: Professionals re…" at bounding box center [1157, 524] width 309 height 38
select select "450"
click at [1003, 505] on select "Review form: Client review campaign - review form Review form: Professionals re…" at bounding box center [1157, 524] width 309 height 38
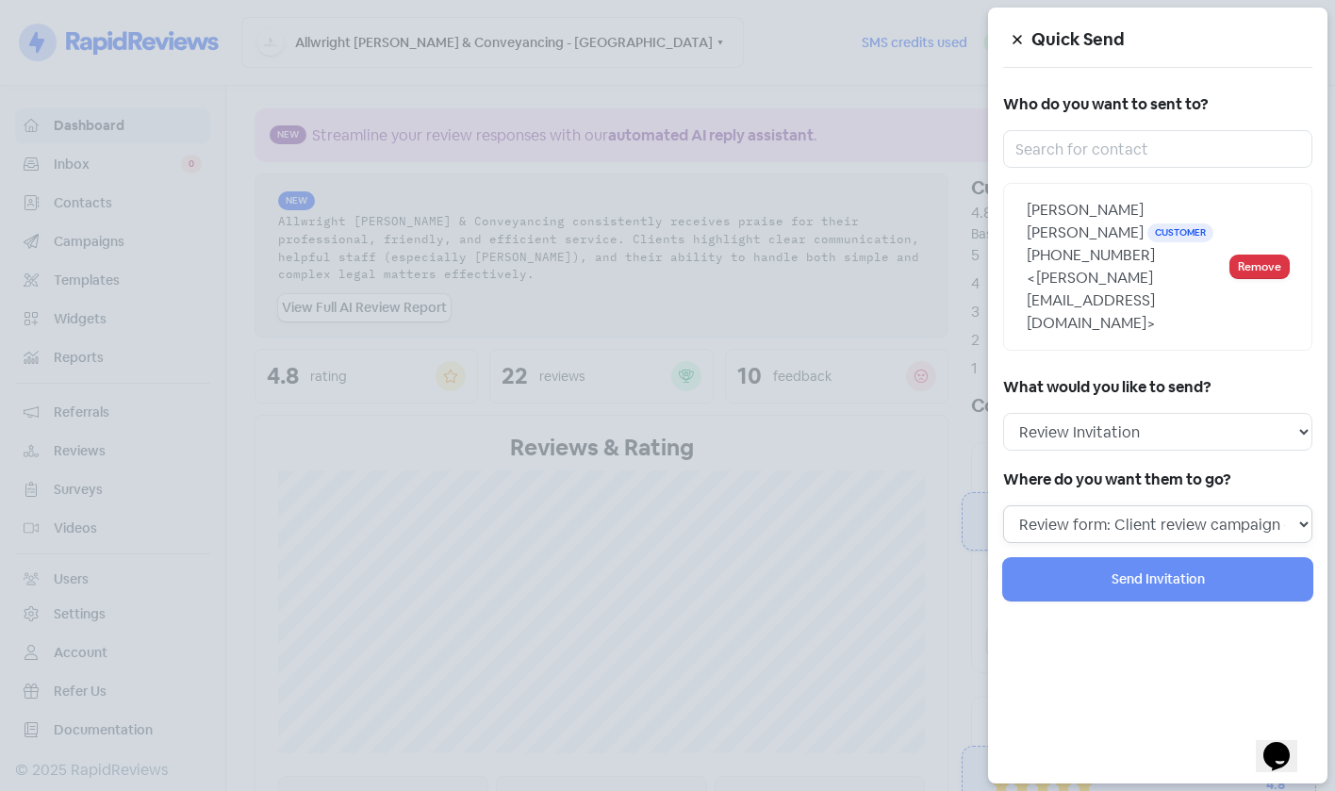
select select
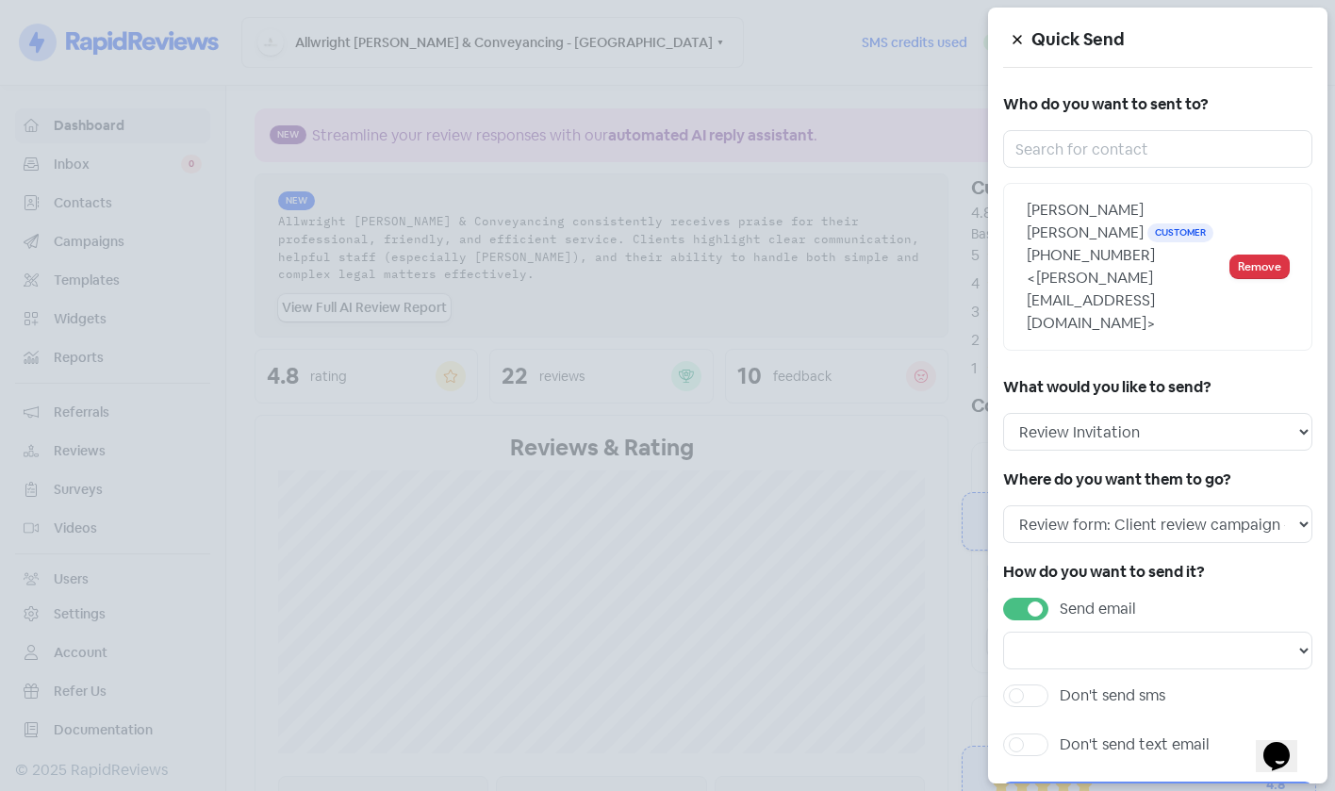
drag, startPoint x: 1103, startPoint y: 588, endPoint x: 1109, endPoint y: 617, distance: 29.8
click at [1103, 598] on label "Send email" at bounding box center [1098, 609] width 76 height 23
click at [1072, 598] on input "Send email" at bounding box center [1066, 604] width 12 height 12
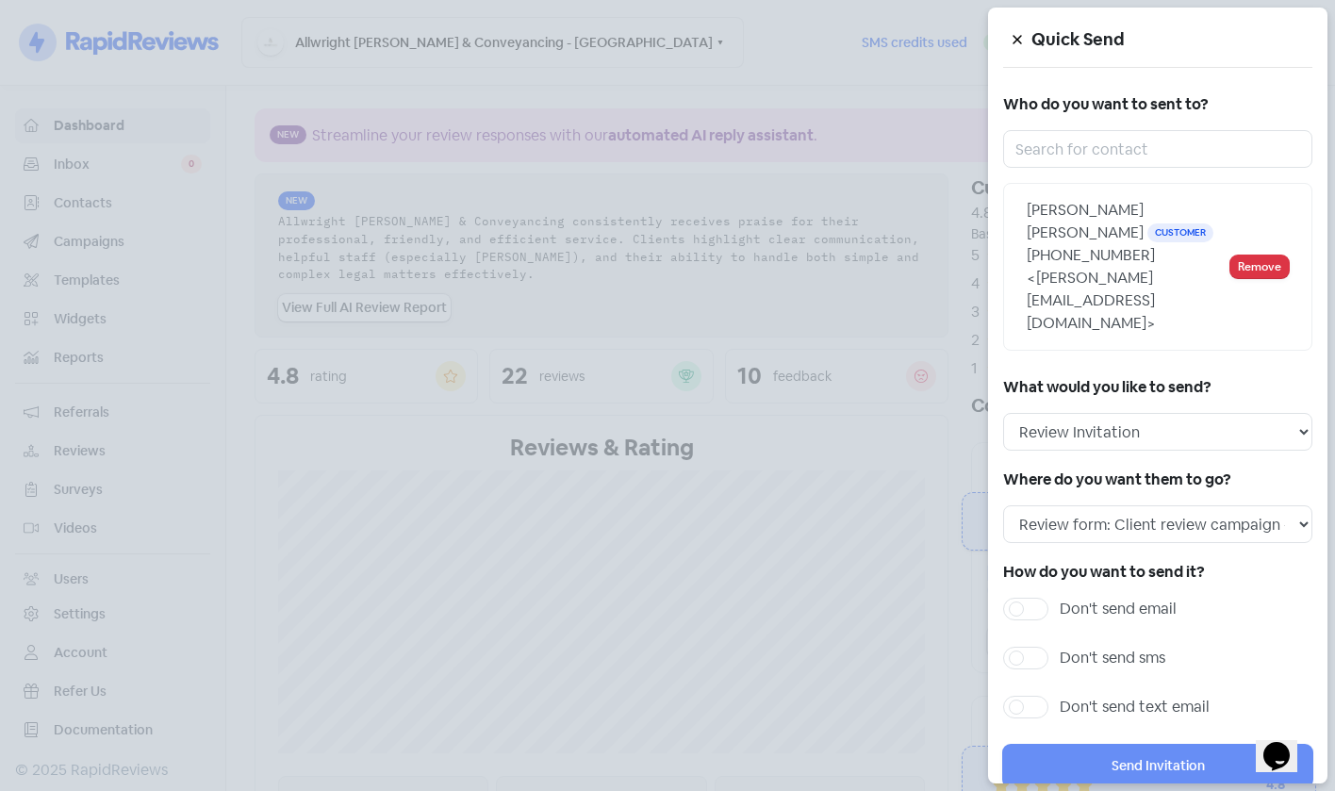
drag, startPoint x: 1064, startPoint y: 572, endPoint x: 1093, endPoint y: 598, distance: 38.8
click at [1079, 581] on div "How do you want to send it? Don't send email Don't send sms Don't send text ema…" at bounding box center [1157, 644] width 309 height 172
drag, startPoint x: 1079, startPoint y: 588, endPoint x: 1090, endPoint y: 589, distance: 11.4
click at [1080, 598] on label "Don't send email" at bounding box center [1118, 609] width 117 height 23
click at [1072, 598] on input "Don't send email" at bounding box center [1066, 604] width 12 height 12
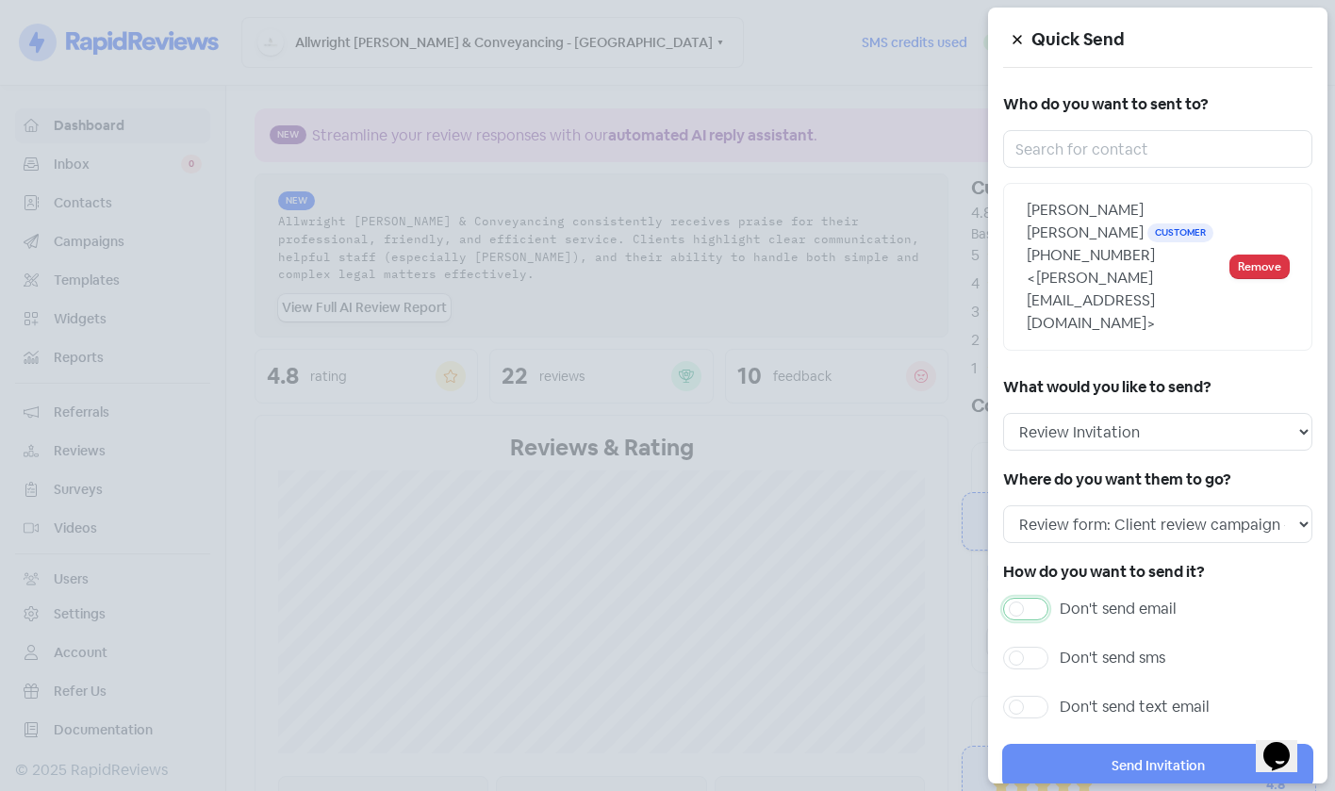
checkbox input "true"
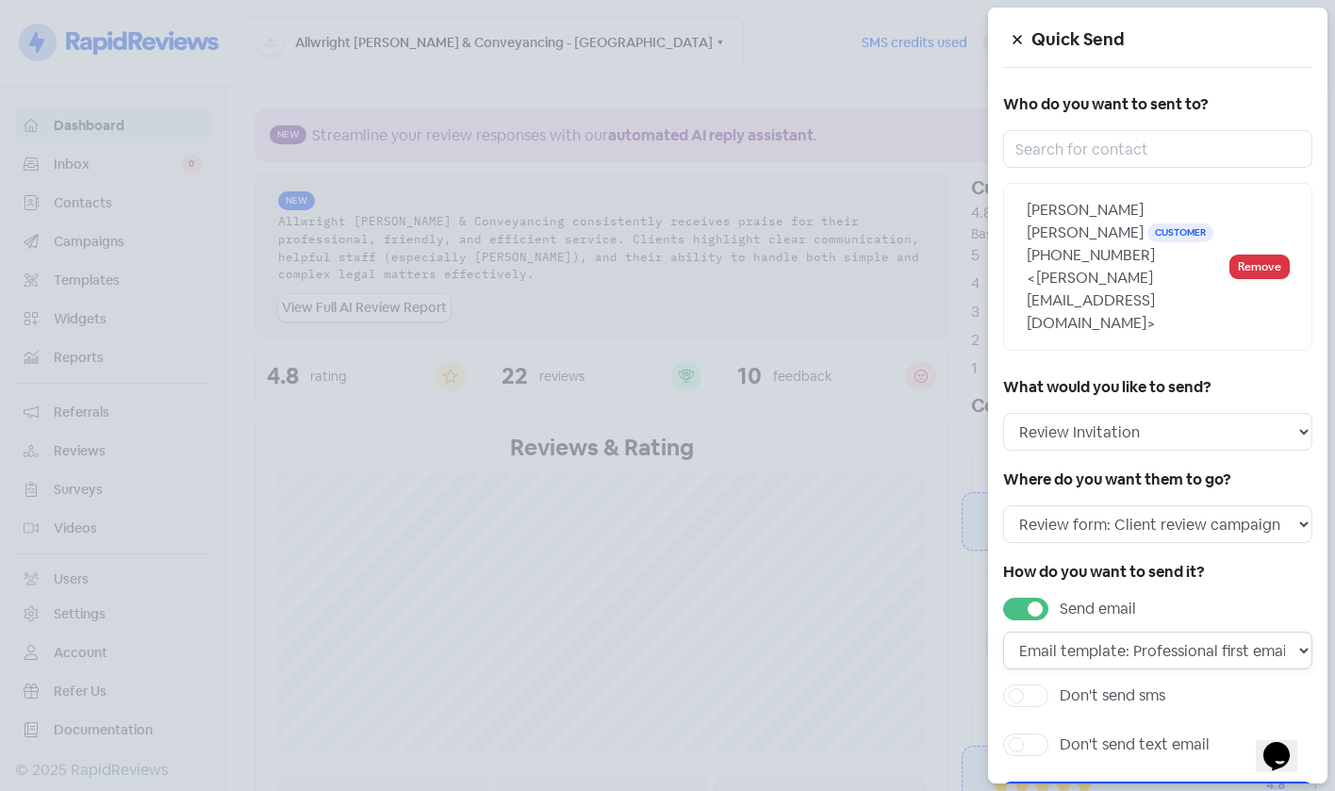
click at [1117, 632] on select "Email template: Professional first email Email template: First review email Ema…" at bounding box center [1157, 651] width 309 height 38
select select "1453"
click at [1003, 632] on select "Email template: Professional first email Email template: First review email Ema…" at bounding box center [1157, 651] width 309 height 38
drag, startPoint x: 1128, startPoint y: 677, endPoint x: 1151, endPoint y: 686, distance: 25.1
click at [1128, 685] on label "Don't send sms" at bounding box center [1113, 696] width 106 height 23
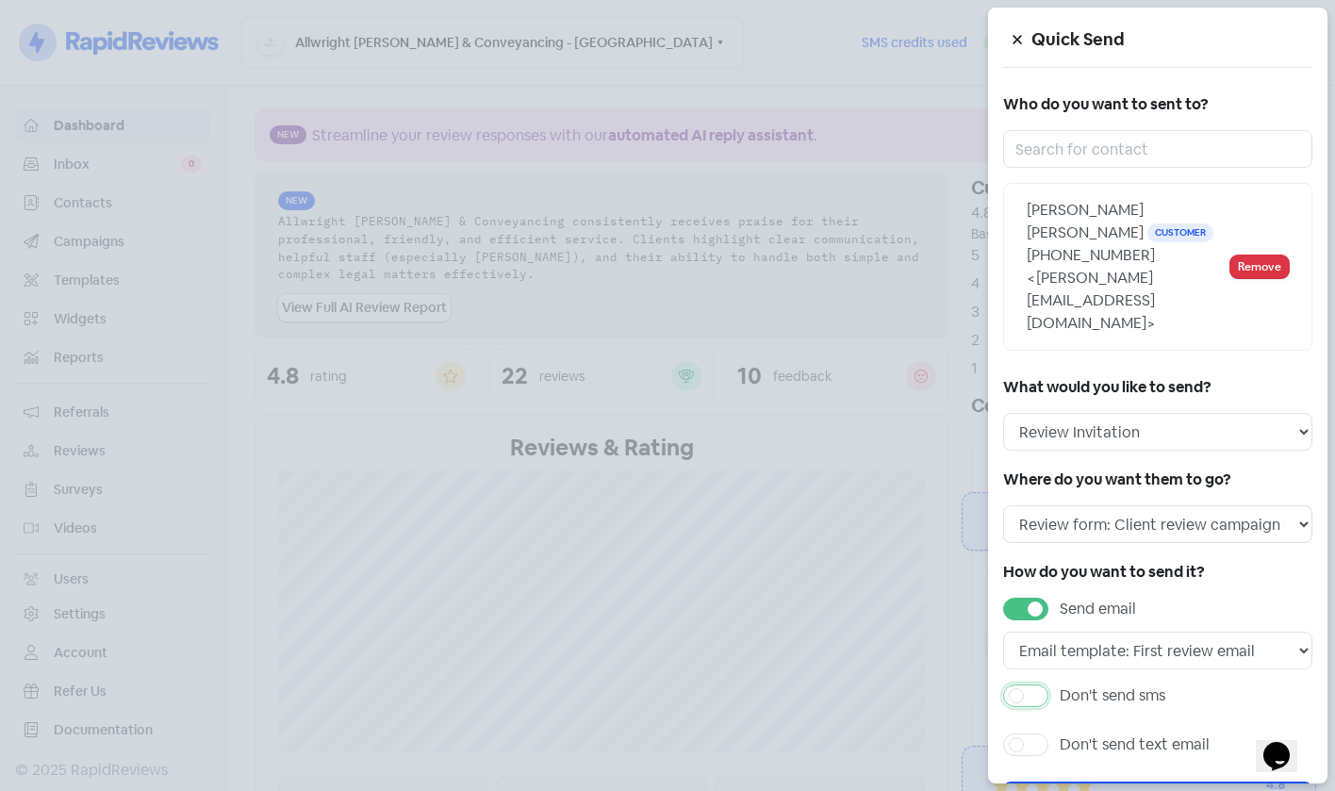
click at [1072, 685] on input "Don't send sms" at bounding box center [1066, 691] width 12 height 12
checkbox input "true"
drag, startPoint x: 1145, startPoint y: 720, endPoint x: 1168, endPoint y: 720, distance: 22.7
click at [1148, 720] on select "Sms template: Initial review Sms template: Professional sms Sms template: First…" at bounding box center [1157, 738] width 309 height 38
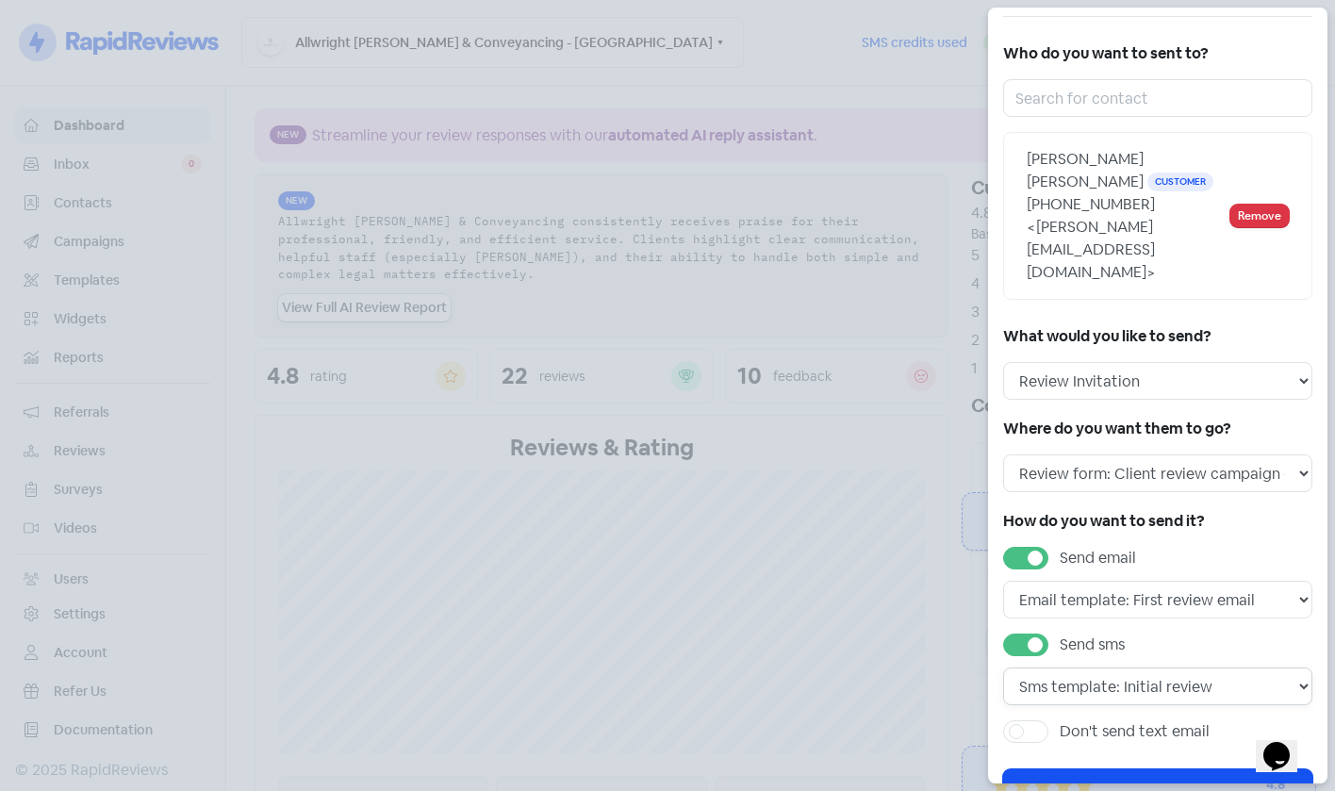
scroll to position [94, 0]
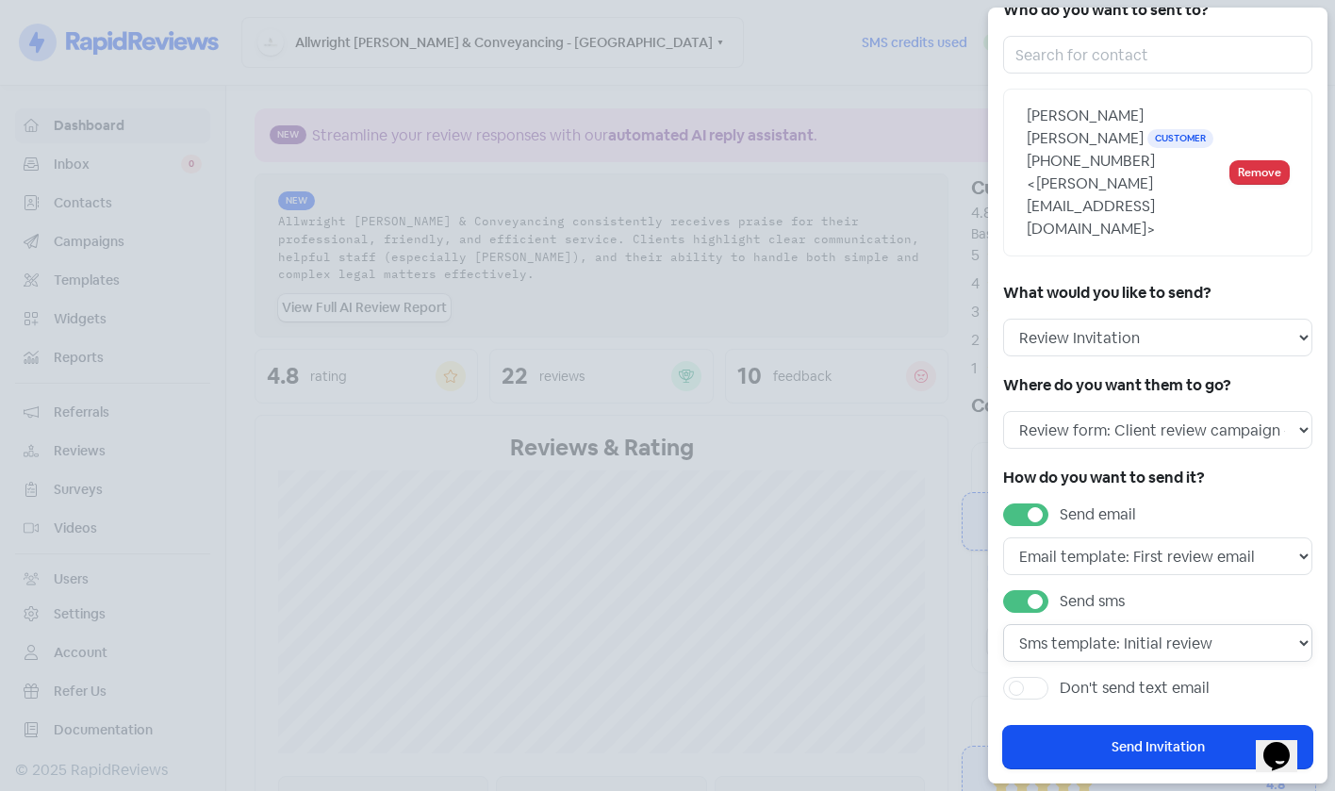
drag, startPoint x: 1152, startPoint y: 622, endPoint x: 1170, endPoint y: 634, distance: 21.2
click at [1157, 625] on select "Sms template: Initial review Sms template: Professional sms Sms template: First…" at bounding box center [1157, 643] width 309 height 38
select select "717"
click at [1003, 624] on select "Sms template: Initial review Sms template: Professional sms Sms template: First…" at bounding box center [1157, 643] width 309 height 38
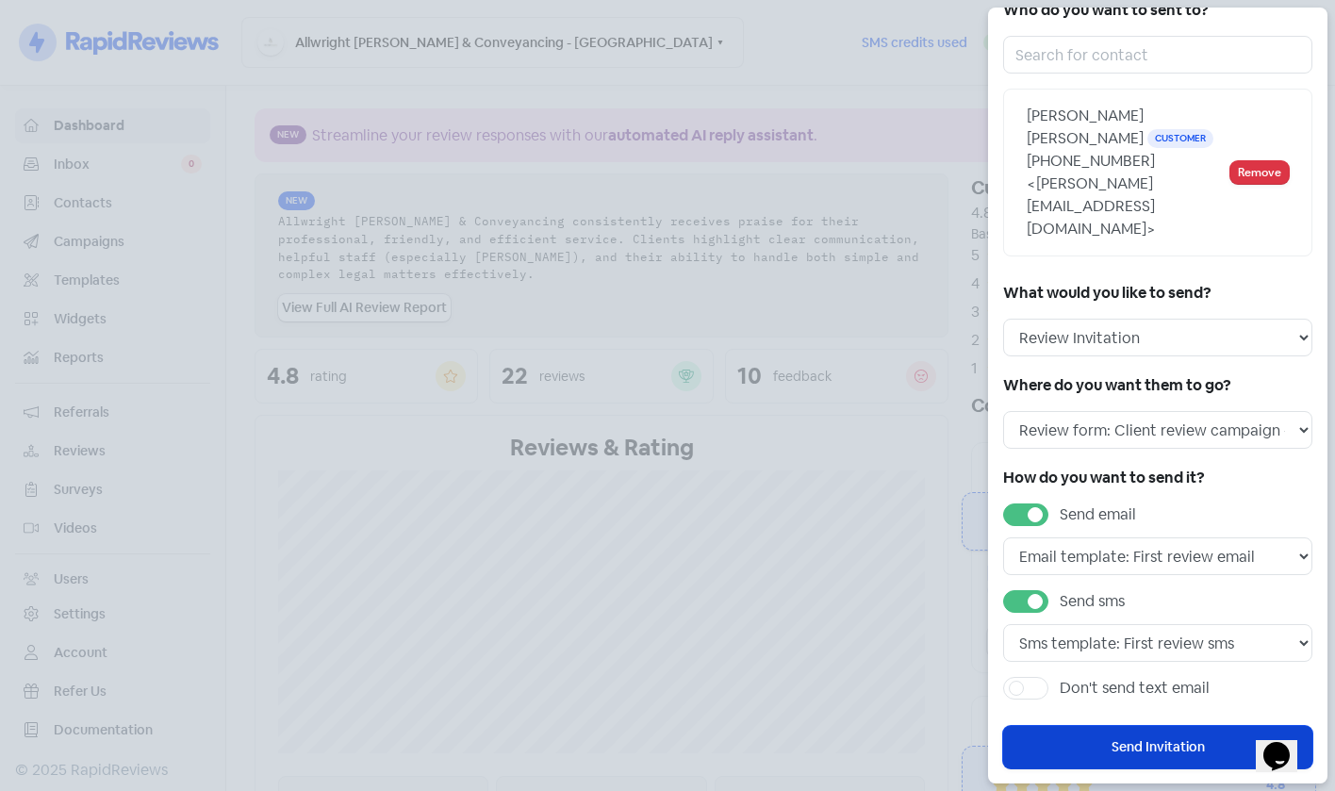
click at [1139, 728] on button "Send Invitation" at bounding box center [1157, 747] width 309 height 42
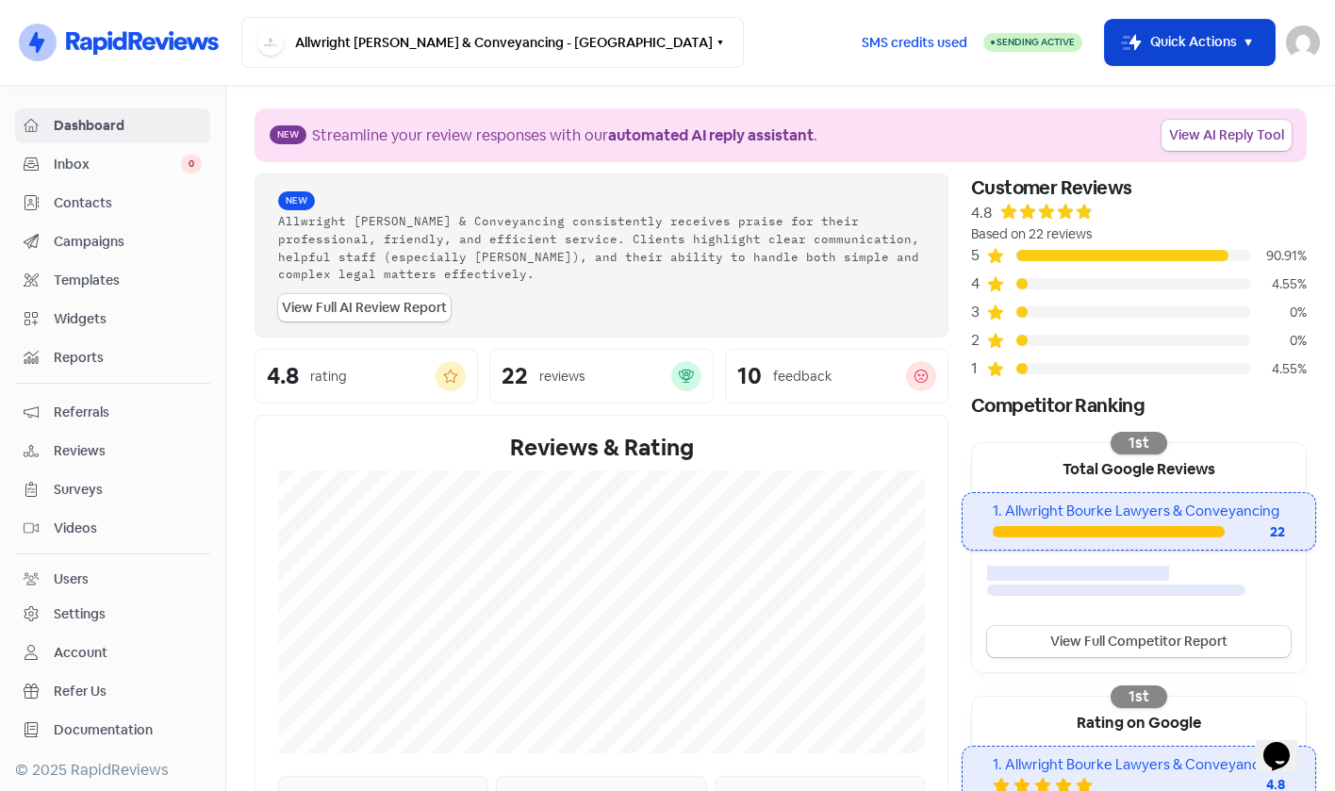
click at [1141, 44] on button "Icon For Thunder-move Quick Actions" at bounding box center [1190, 42] width 170 height 45
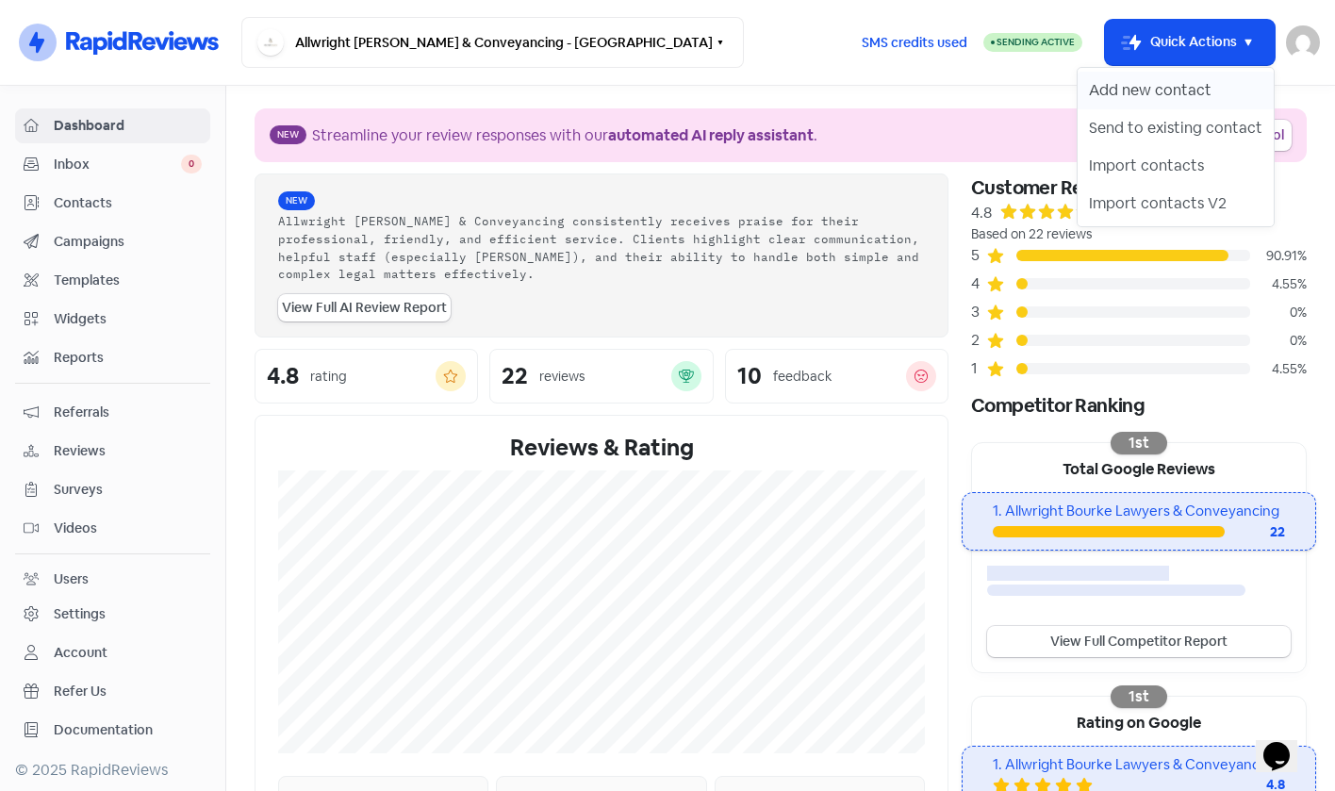
click at [1157, 96] on button "Add new contact" at bounding box center [1176, 91] width 196 height 38
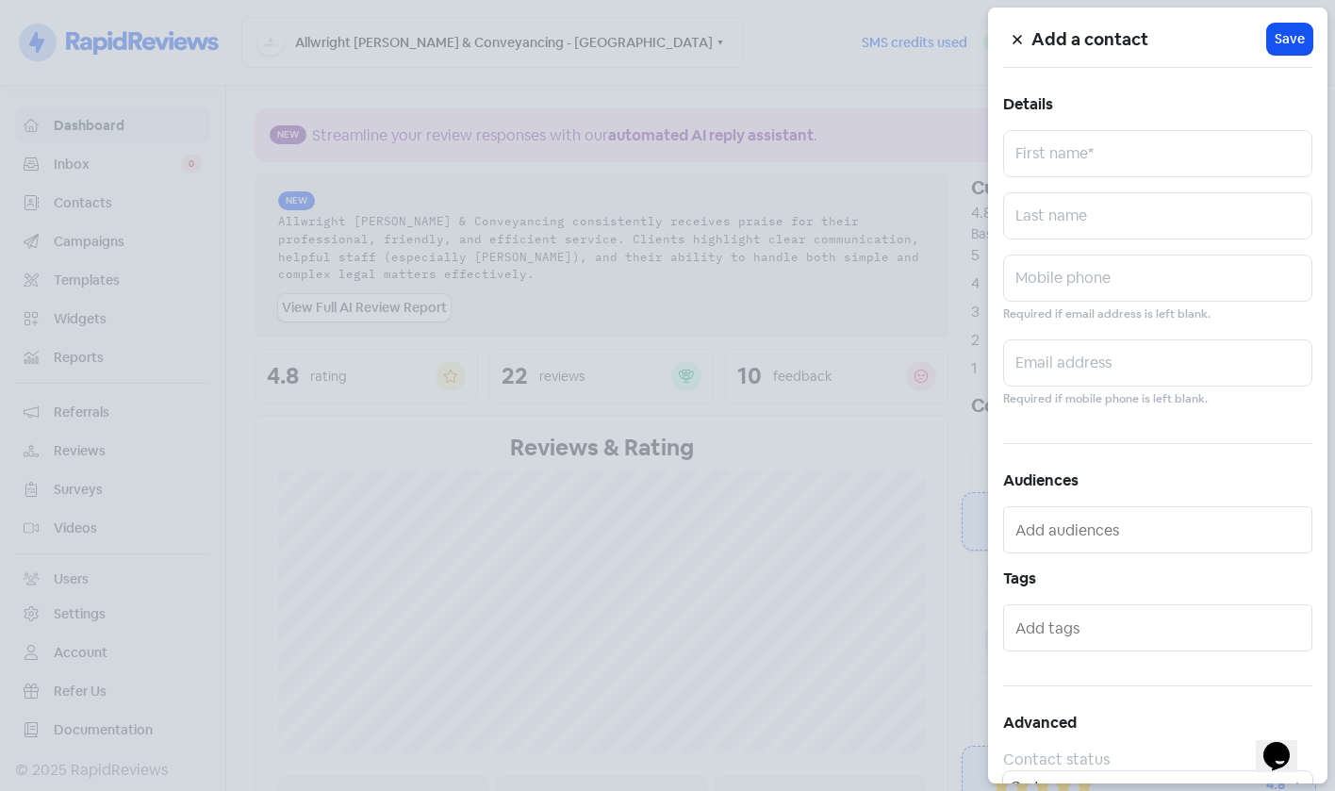
click at [1117, 253] on div "Add a contact Icon For Loading Save Details First name* Last name Mobile phone …" at bounding box center [1158, 396] width 340 height 776
click at [1118, 281] on input "text" at bounding box center [1157, 278] width 309 height 47
paste input "0428 430 787"
type input "0428 430 787"
click at [1024, 371] on input "text" at bounding box center [1157, 363] width 309 height 47
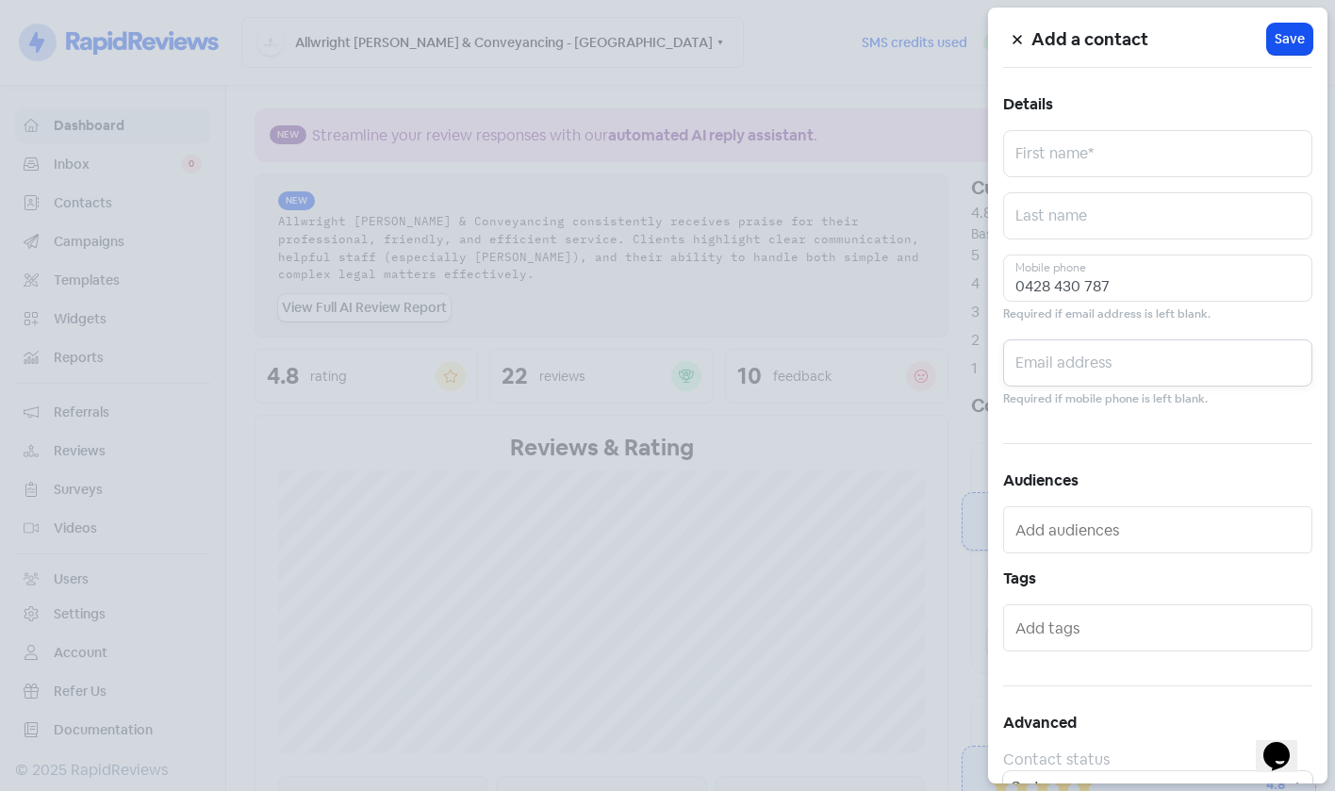
paste input "[EMAIL_ADDRESS][DOMAIN_NAME]"
type input "[EMAIL_ADDRESS][DOMAIN_NAME]"
click at [1118, 253] on div "Add a contact Icon For Loading Save Details First name* Last name [PHONE_NUMBER…" at bounding box center [1158, 396] width 340 height 776
click at [1112, 218] on input "text" at bounding box center [1157, 215] width 309 height 47
paste input "[PERSON_NAME]"
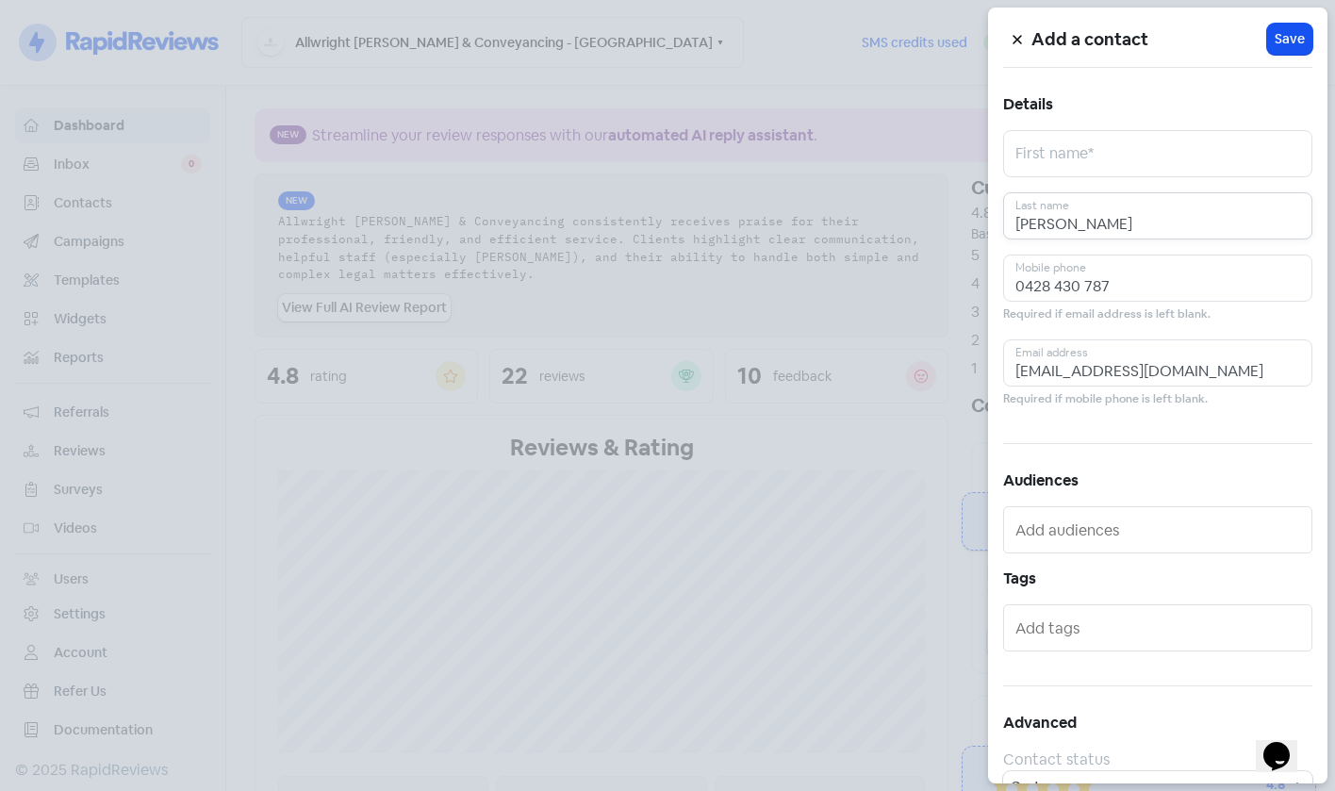
type input "[PERSON_NAME]"
click at [1117, 136] on input "text" at bounding box center [1157, 153] width 309 height 47
paste input "[PERSON_NAME]"
type input "[PERSON_NAME]"
click at [1275, 38] on span "Save" at bounding box center [1290, 39] width 30 height 20
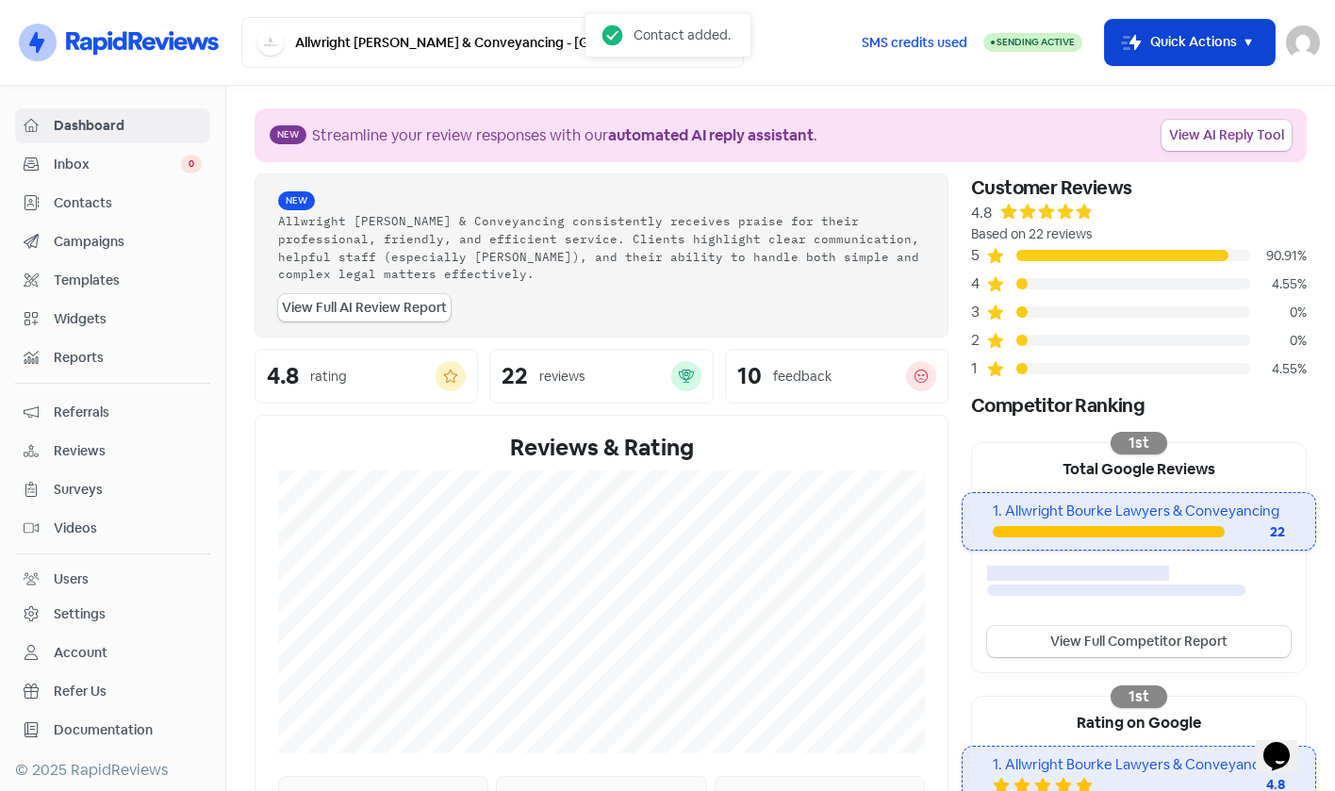
click at [1199, 41] on button "Icon For Thunder-move Quick Actions" at bounding box center [1190, 42] width 170 height 45
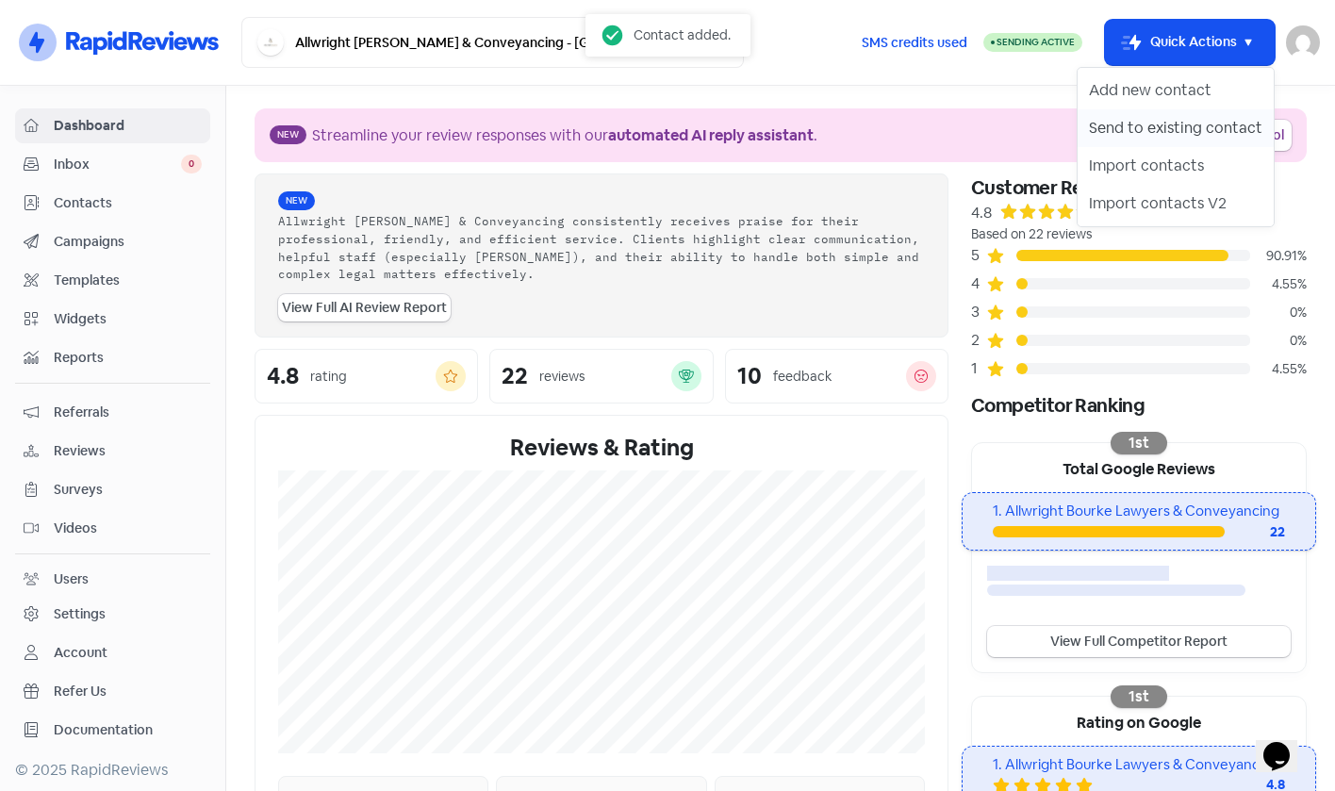
click at [1154, 134] on button "Send to existing contact" at bounding box center [1176, 128] width 196 height 38
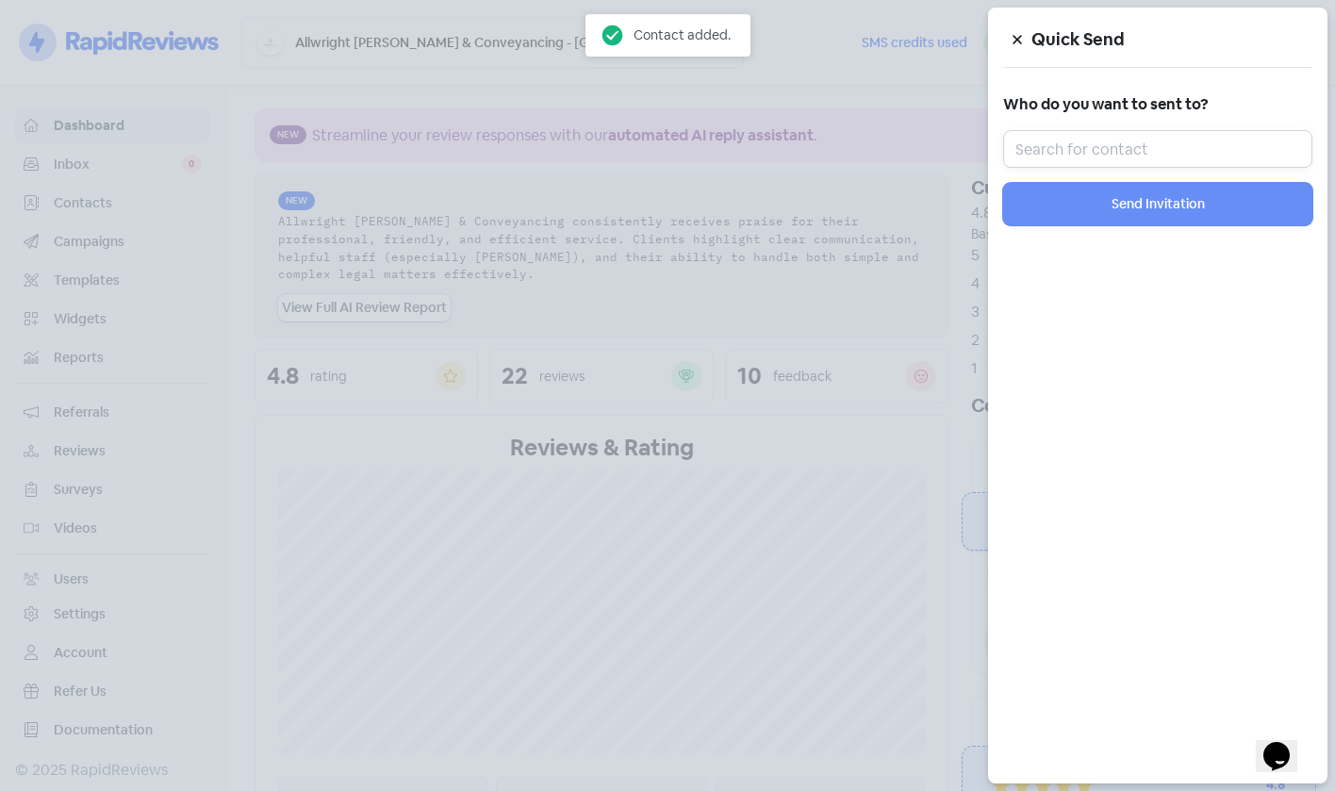
click at [1155, 136] on input "text" at bounding box center [1157, 149] width 309 height 38
paste input "[PERSON_NAME]"
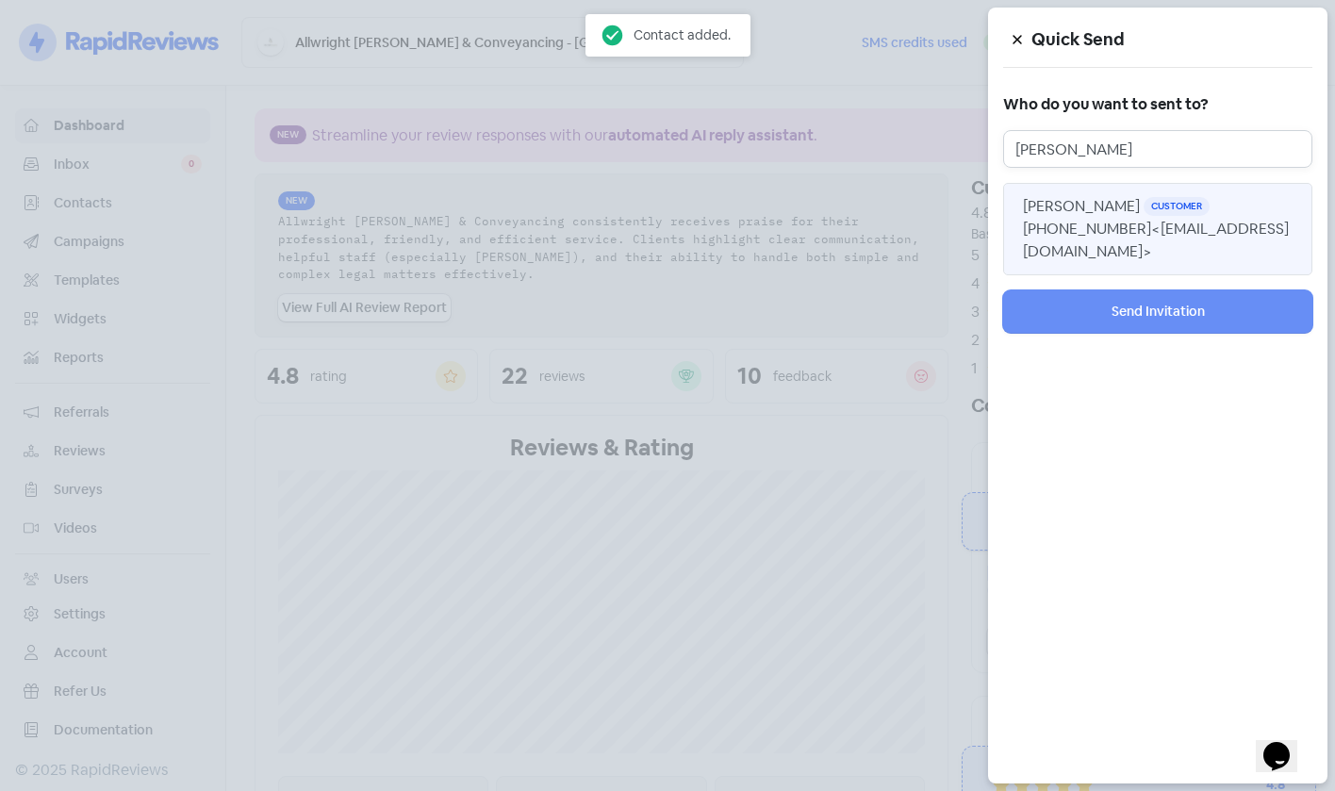
type input "[PERSON_NAME]"
click at [1088, 231] on span "[PHONE_NUMBER] <[EMAIL_ADDRESS][DOMAIN_NAME]>" at bounding box center [1156, 240] width 266 height 42
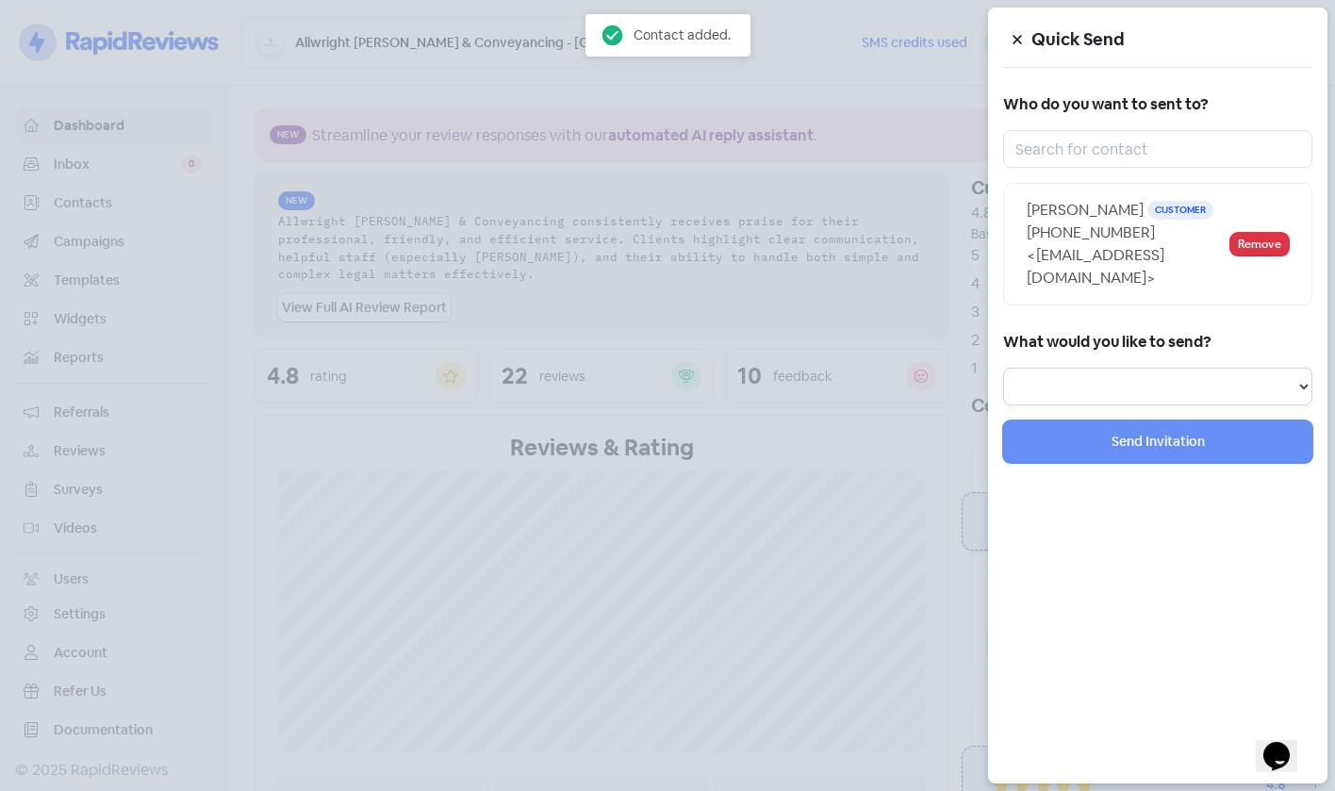
click at [1068, 385] on select "Review Invitation Referral Invitation Survey Invitation Video Invitation" at bounding box center [1157, 387] width 309 height 38
select select "review"
click at [1003, 368] on select "Review Invitation Referral Invitation Survey Invitation Video Invitation" at bounding box center [1157, 387] width 309 height 38
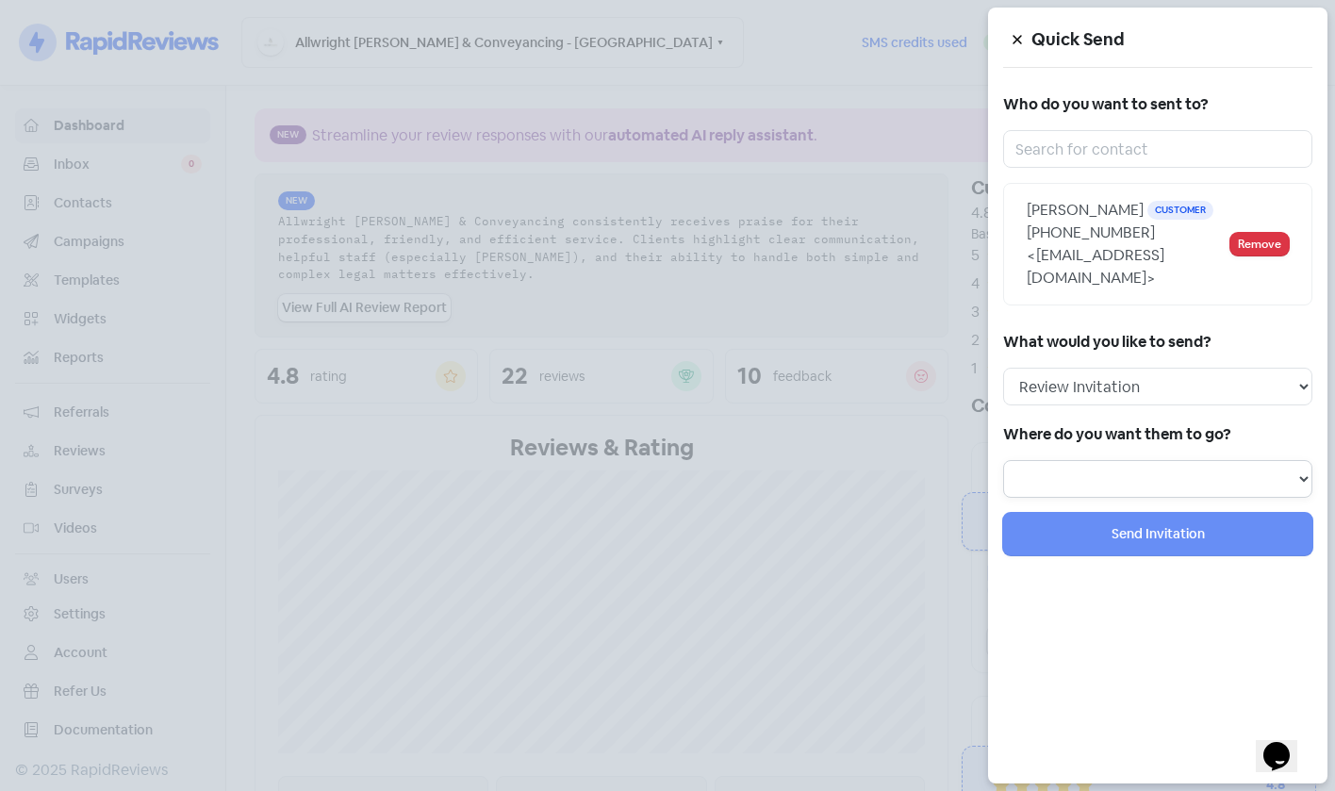
click at [1053, 495] on select at bounding box center [1157, 479] width 309 height 38
click at [1049, 480] on select at bounding box center [1157, 479] width 309 height 38
click at [1054, 487] on select "Review form: Client review campaign - review form Review form: Professionals re…" at bounding box center [1157, 479] width 309 height 38
select select "450"
click at [1003, 483] on select "Review form: Client review campaign - review form Review form: Professionals re…" at bounding box center [1157, 479] width 309 height 38
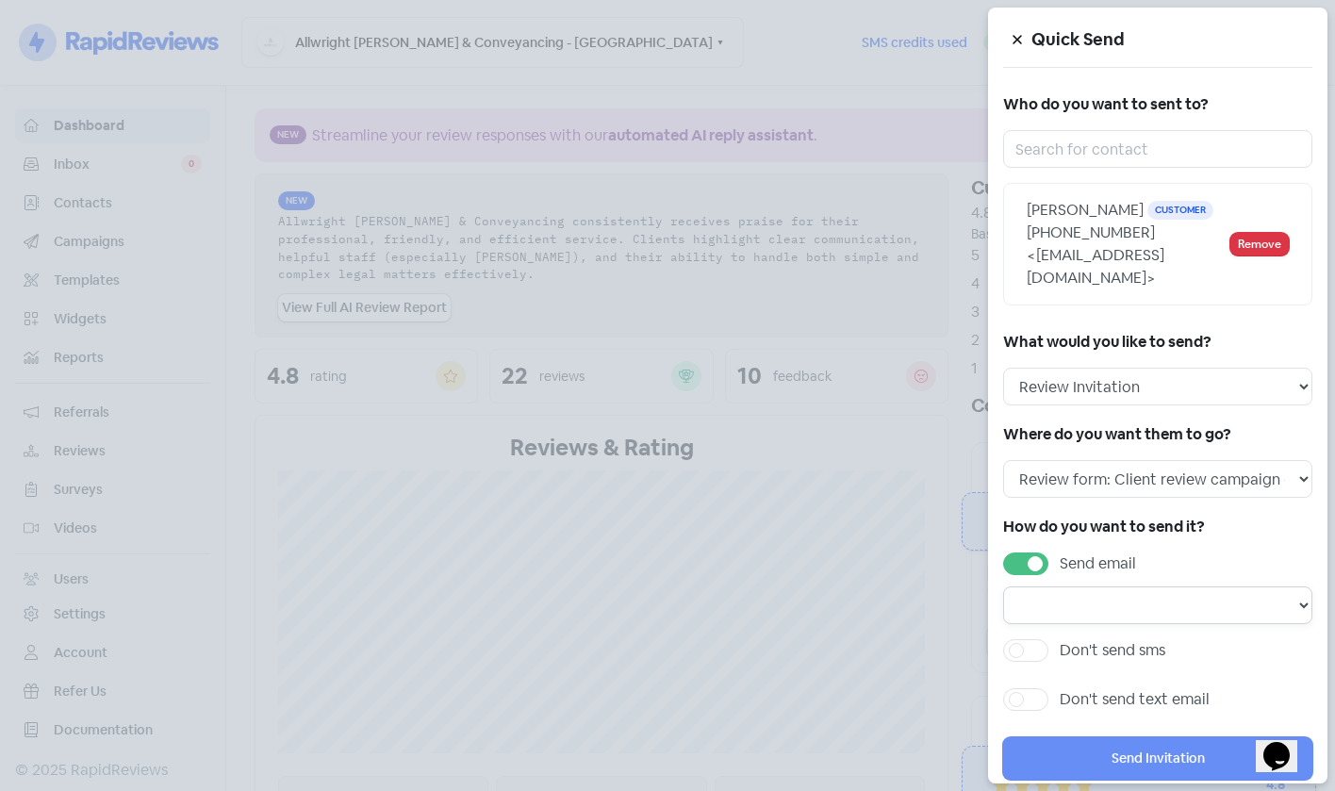
click at [1061, 624] on select "Email template: Professional first email Email template: First review email Ema…" at bounding box center [1157, 606] width 309 height 38
select select "1453"
click at [1003, 609] on select "Email template: Professional first email Email template: First review email Ema…" at bounding box center [1157, 606] width 309 height 38
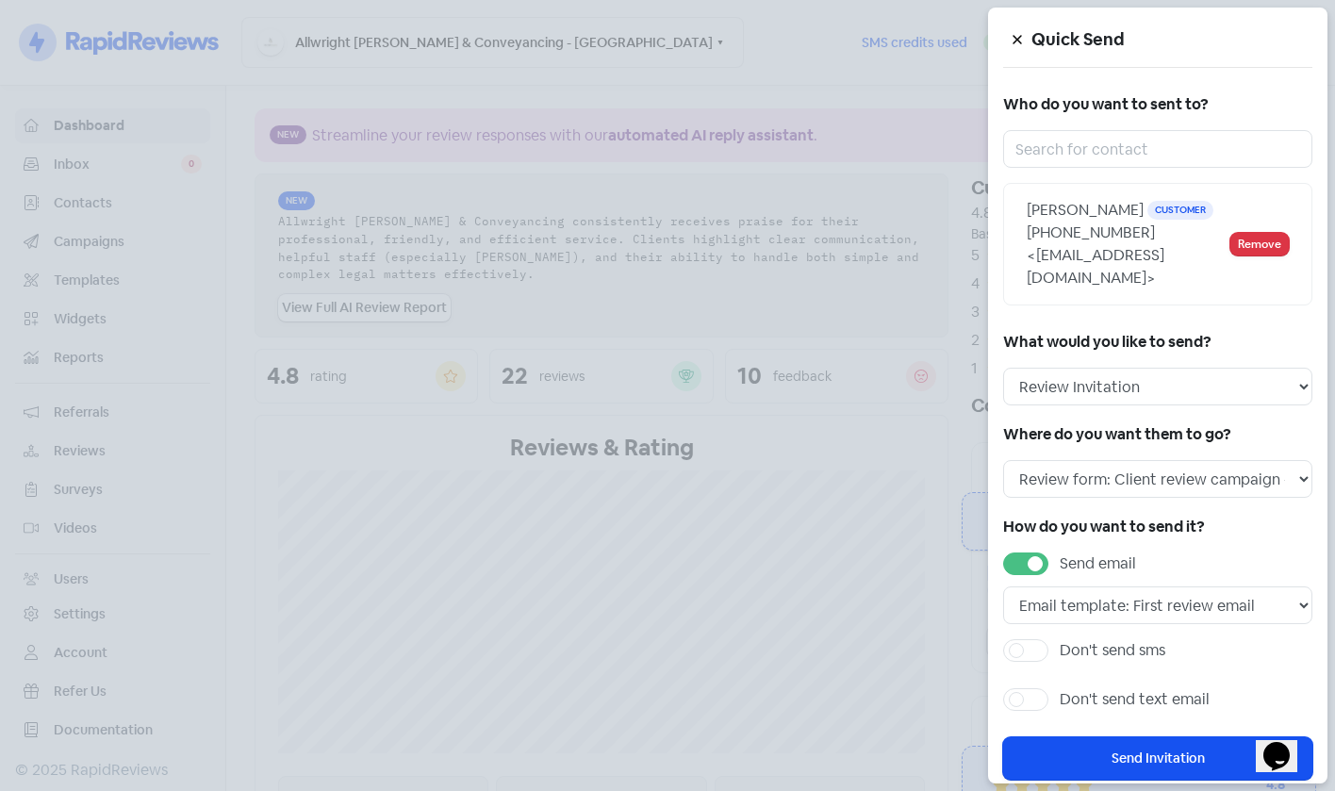
click at [1106, 662] on label "Don't send sms" at bounding box center [1113, 650] width 106 height 23
click at [1072, 652] on input "Don't send sms" at bounding box center [1066, 645] width 12 height 12
checkbox input "true"
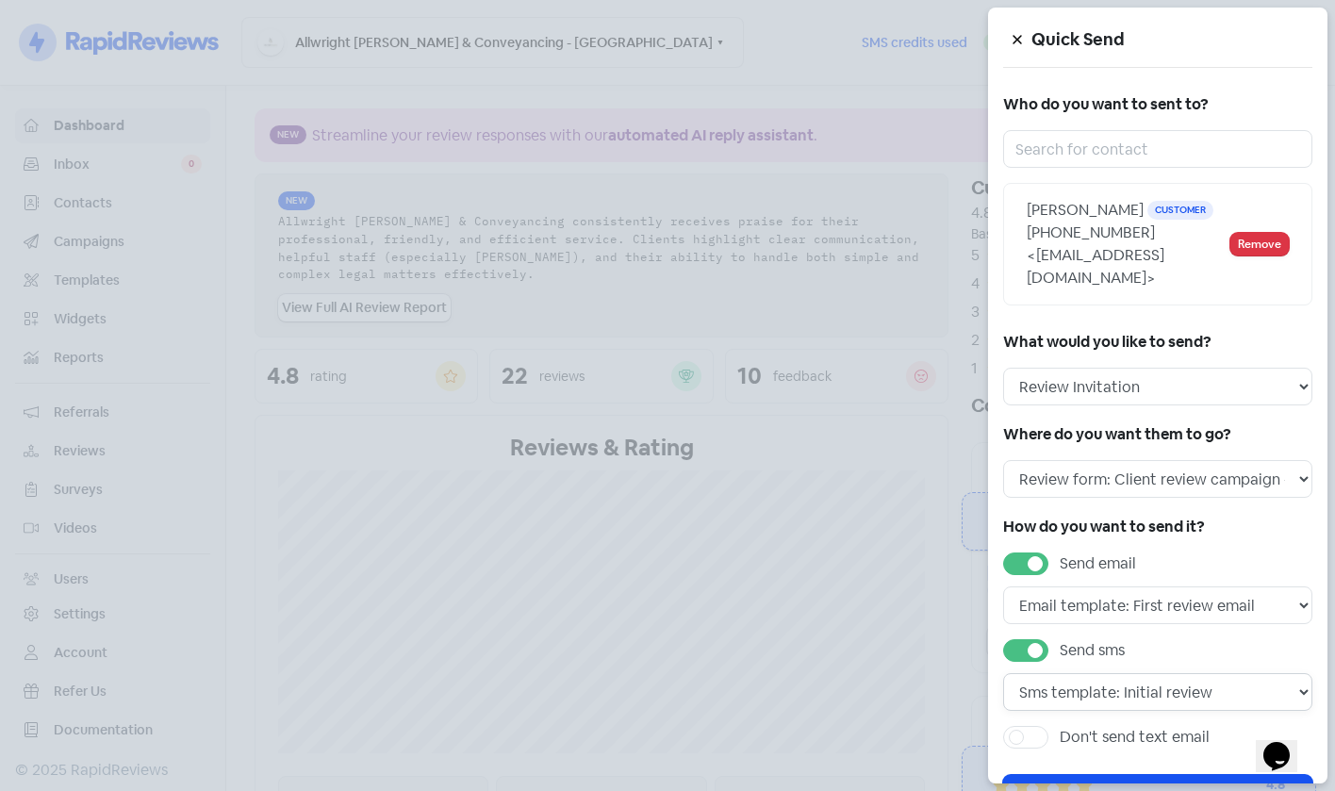
drag, startPoint x: 1142, startPoint y: 705, endPoint x: 1182, endPoint y: 719, distance: 41.8
click at [1143, 705] on select "Sms template: Initial review Sms template: Professional sms Sms template: First…" at bounding box center [1157, 692] width 309 height 38
select select "717"
click at [1003, 696] on select "Sms template: Initial review Sms template: Professional sms Sms template: First…" at bounding box center [1157, 692] width 309 height 38
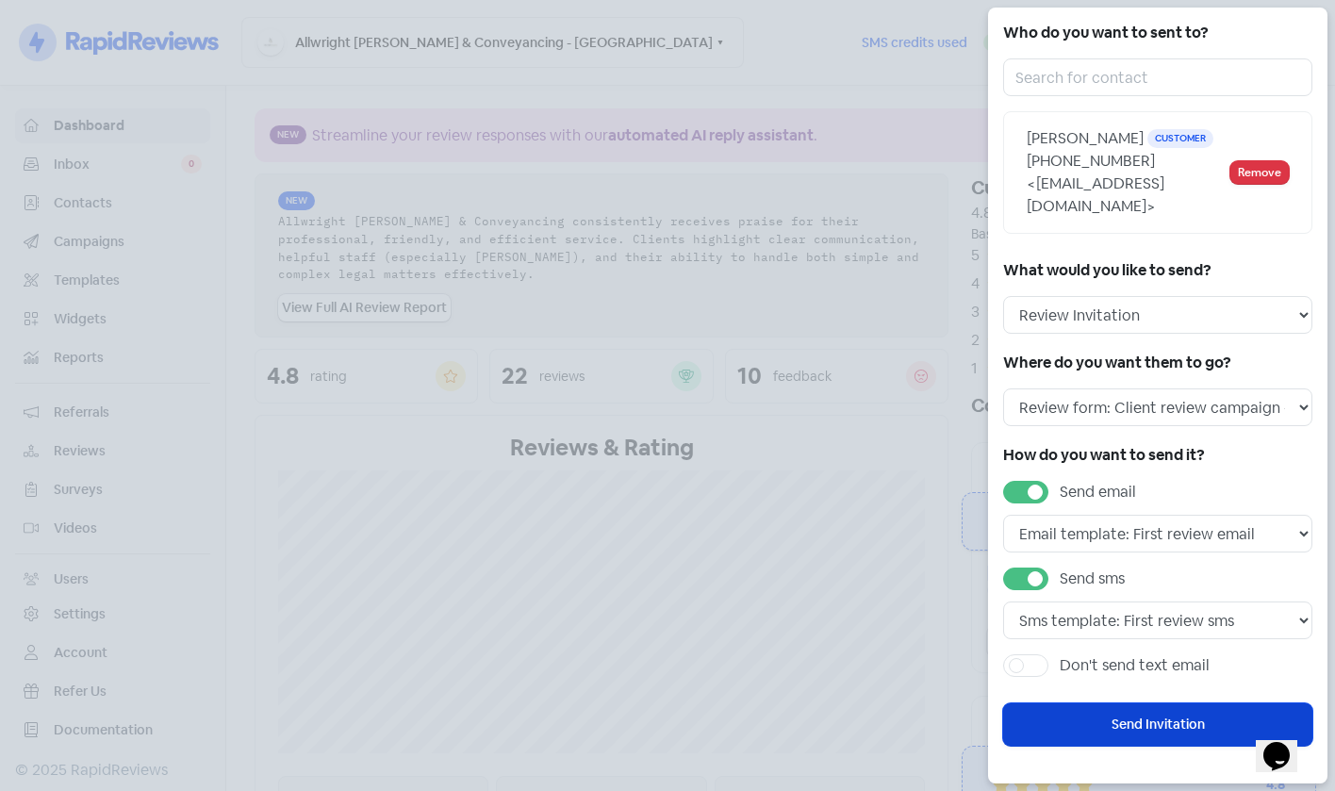
click at [1154, 723] on button "Send Invitation" at bounding box center [1157, 725] width 309 height 42
